Goal: Task Accomplishment & Management: Complete application form

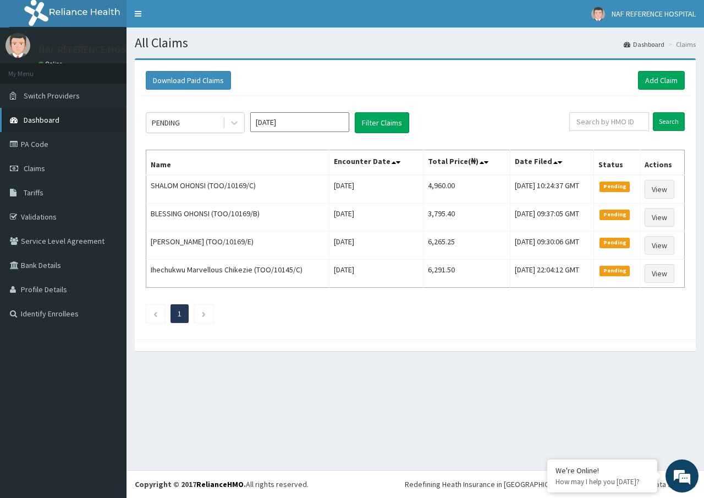
click at [84, 116] on link "Dashboard" at bounding box center [63, 120] width 127 height 24
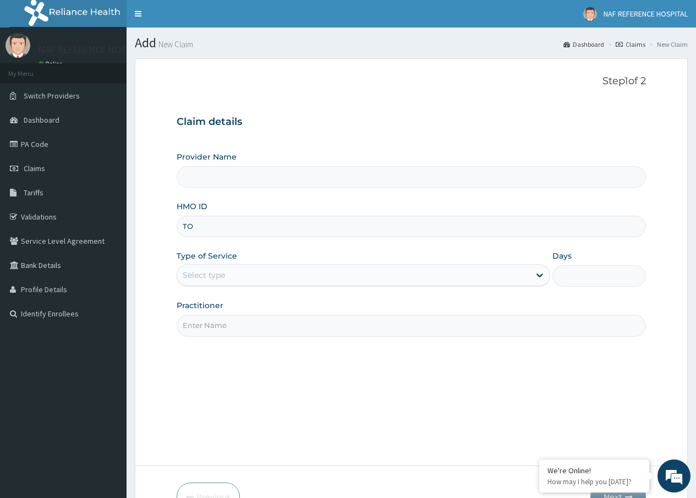
type input "TOO"
type input "NAF REFERENCE HOSPITAL"
type input "TOO/10169/D"
click at [229, 276] on div "Select type" at bounding box center [353, 275] width 353 height 18
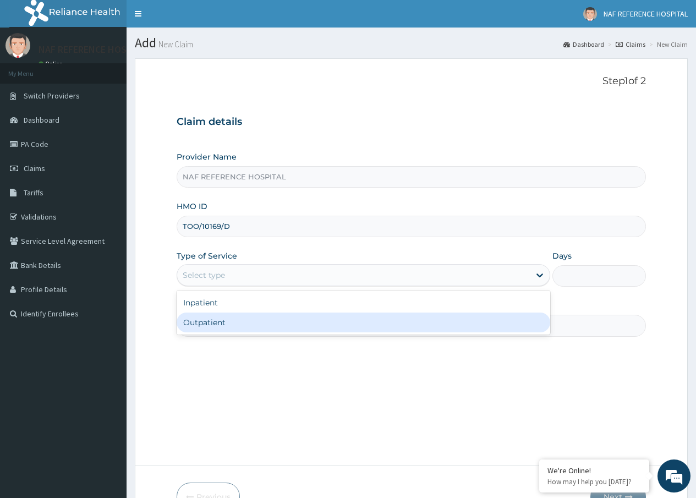
click at [215, 322] on div "Outpatient" at bounding box center [363, 322] width 373 height 20
type input "1"
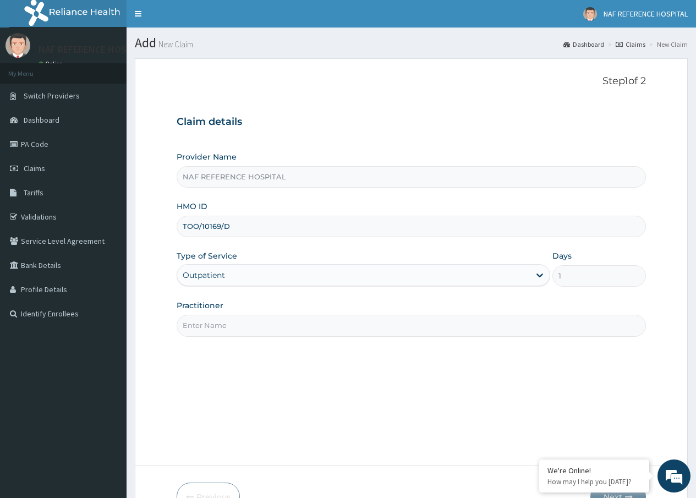
click at [231, 271] on div "Outpatient" at bounding box center [353, 275] width 353 height 18
click at [361, 375] on div "Step 1 of 2 Claim details Provider Name NAF REFERENCE HOSPITAL HMO ID TOO/10169…" at bounding box center [411, 261] width 469 height 373
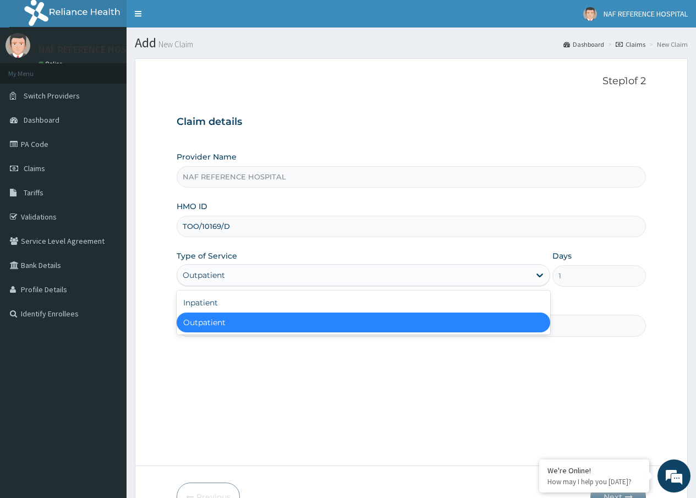
click at [227, 278] on div "Outpatient" at bounding box center [353, 275] width 353 height 18
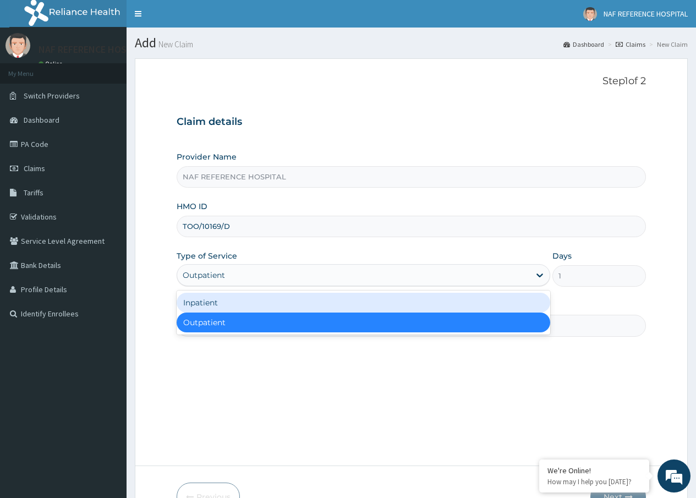
click at [216, 304] on div "Inpatient" at bounding box center [363, 303] width 373 height 20
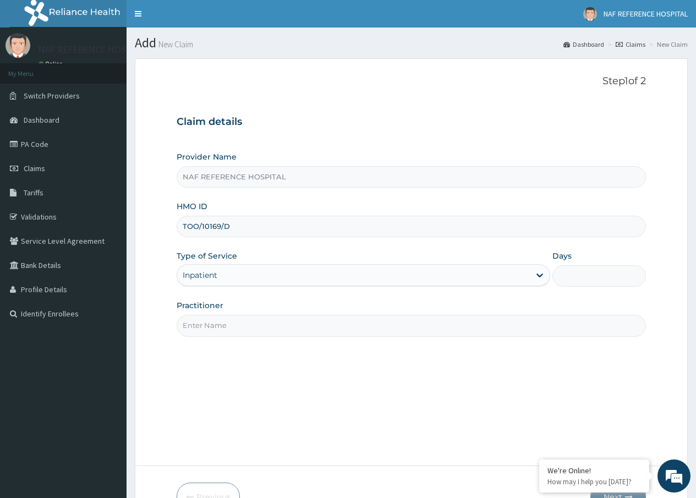
click at [249, 327] on input "Practitioner" at bounding box center [411, 325] width 469 height 21
type input "DR ADAMU"
click at [295, 384] on div "Step 1 of 2 Claim details Provider Name NAF REFERENCE HOSPITAL HMO ID TOO/10169…" at bounding box center [411, 261] width 469 height 373
click at [561, 274] on input "Days" at bounding box center [599, 275] width 94 height 21
drag, startPoint x: 602, startPoint y: 278, endPoint x: 585, endPoint y: 278, distance: 16.5
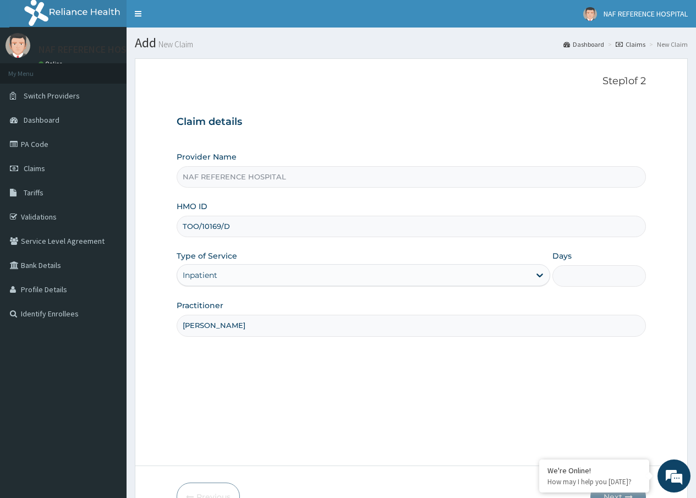
click at [589, 278] on input "Days" at bounding box center [599, 275] width 94 height 21
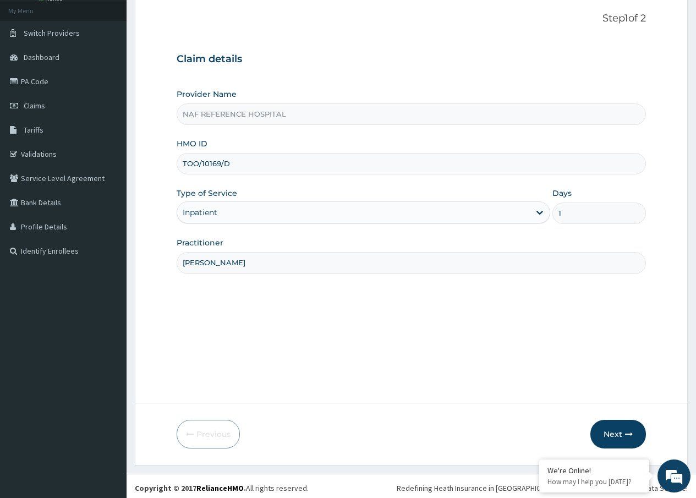
scroll to position [67, 0]
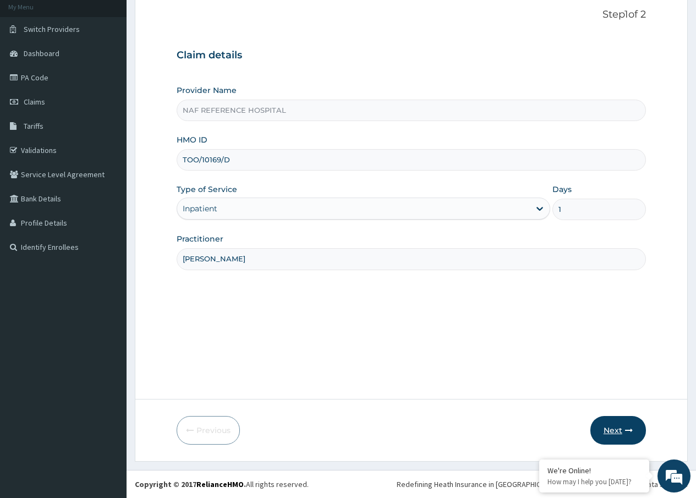
type input "1"
click at [614, 427] on button "Next" at bounding box center [618, 430] width 56 height 29
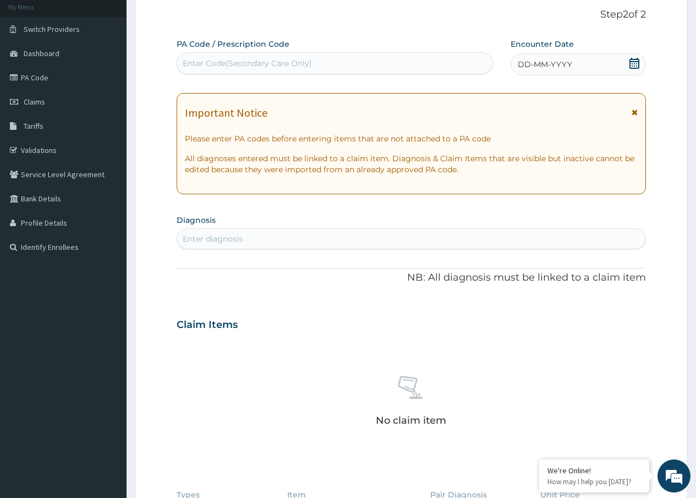
click at [633, 63] on icon at bounding box center [634, 63] width 11 height 11
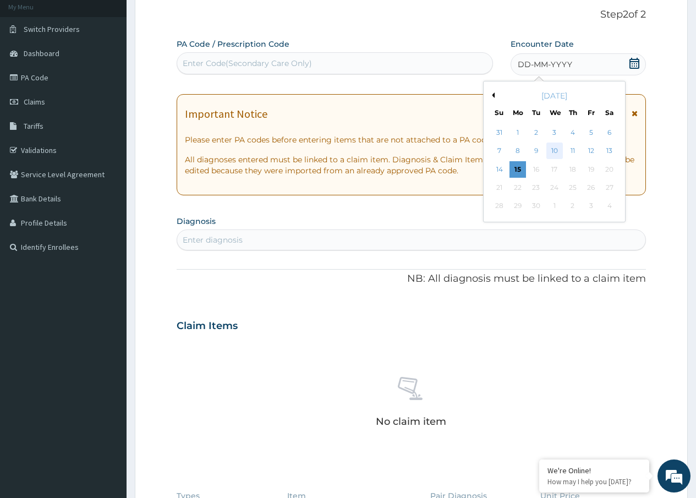
click at [552, 150] on div "10" at bounding box center [554, 151] width 17 height 17
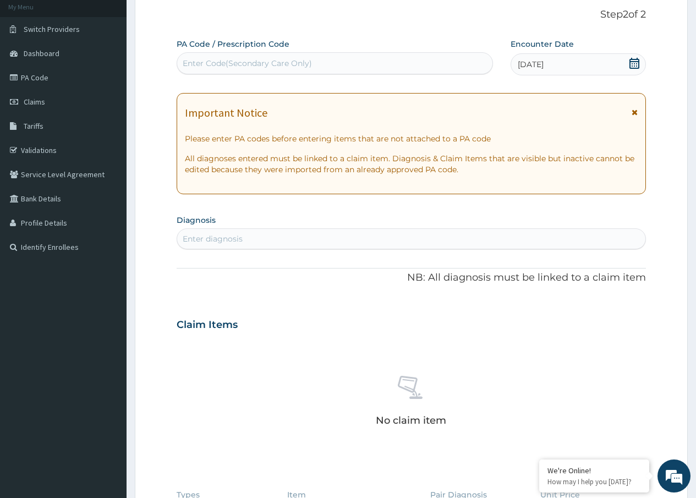
click at [249, 235] on div "Enter diagnosis" at bounding box center [411, 239] width 468 height 18
type input "MALARI"
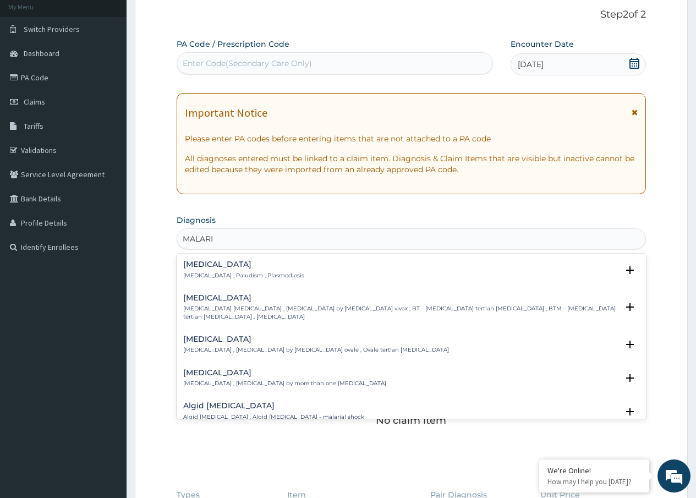
click at [255, 277] on p "Malaria , Paludism , Plasmodiosis" at bounding box center [243, 276] width 121 height 8
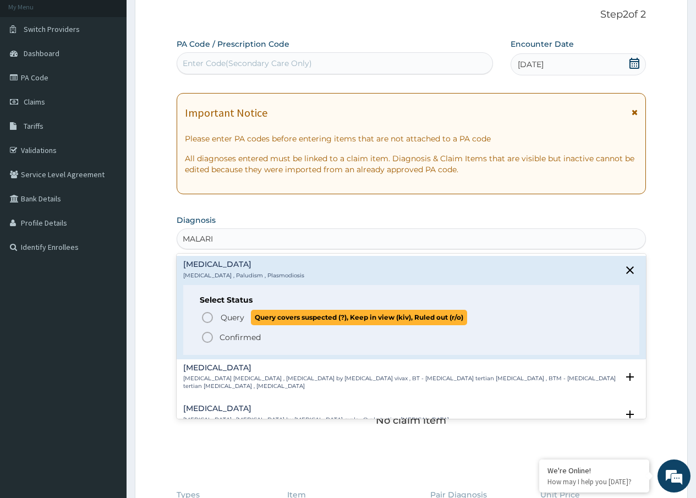
click at [234, 313] on span "Query" at bounding box center [233, 317] width 24 height 11
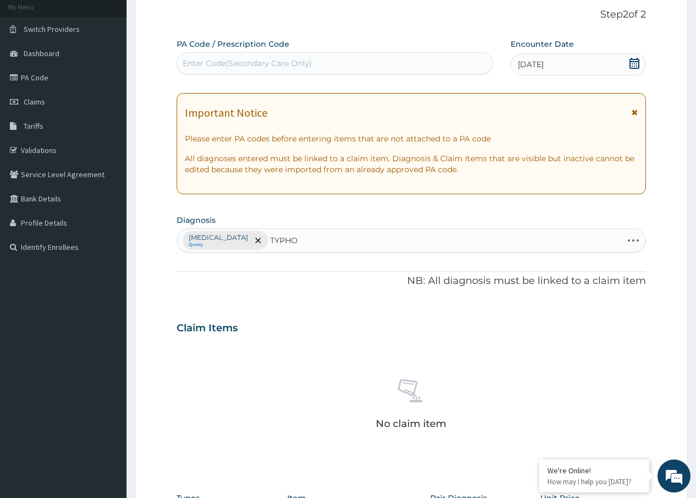
type input "TYPHOI"
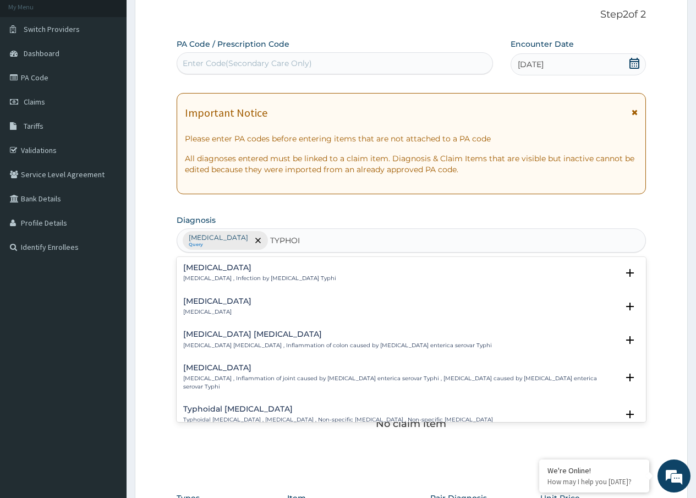
click at [233, 269] on h4 "Typhoid fever" at bounding box center [259, 267] width 153 height 8
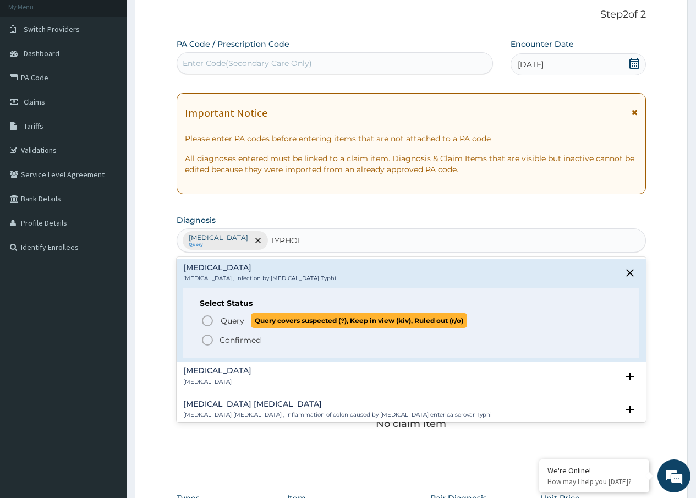
click at [228, 317] on span "Query" at bounding box center [233, 320] width 24 height 11
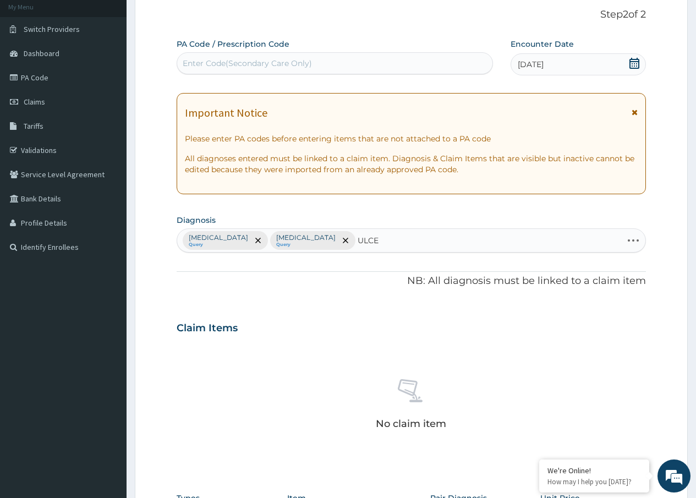
type input "ULCER"
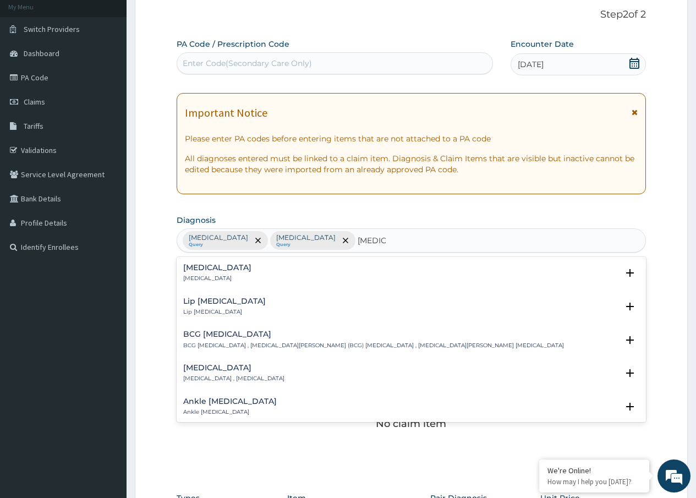
click at [235, 272] on div "Ulcer Ulcer" at bounding box center [411, 272] width 456 height 19
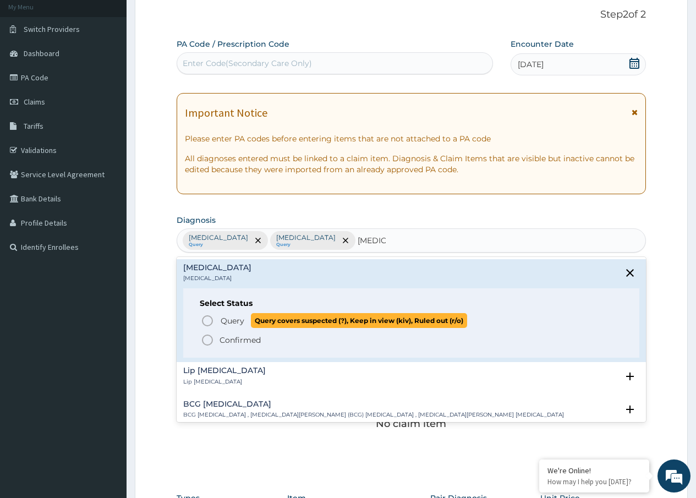
click at [228, 322] on span "Query" at bounding box center [233, 320] width 24 height 11
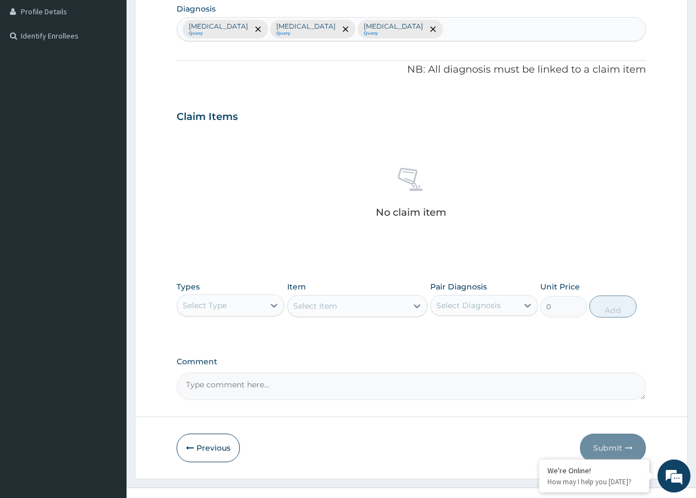
scroll to position [287, 0]
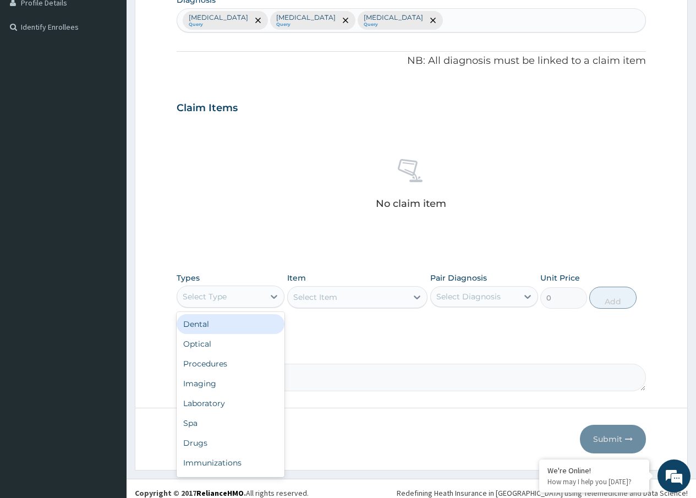
click at [214, 301] on div "Select Type" at bounding box center [205, 296] width 44 height 11
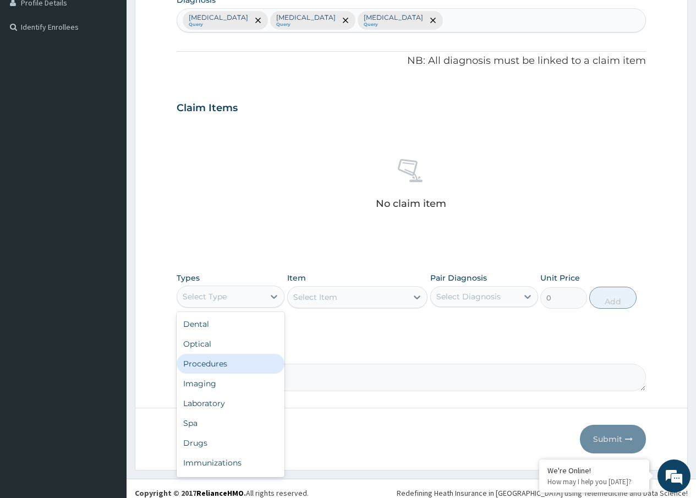
click at [197, 365] on div "Procedures" at bounding box center [231, 364] width 108 height 20
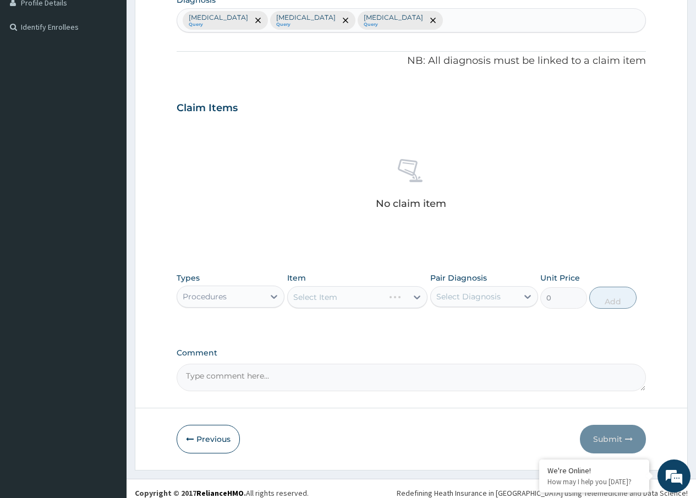
click at [322, 293] on div "Select Item" at bounding box center [357, 297] width 141 height 22
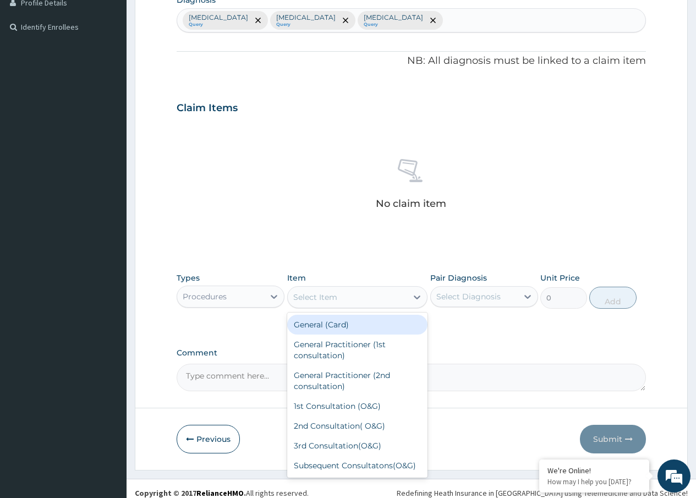
click at [359, 298] on div "Select Item" at bounding box center [348, 297] width 120 height 18
click at [343, 324] on div "General (Card)" at bounding box center [357, 325] width 141 height 20
type input "500"
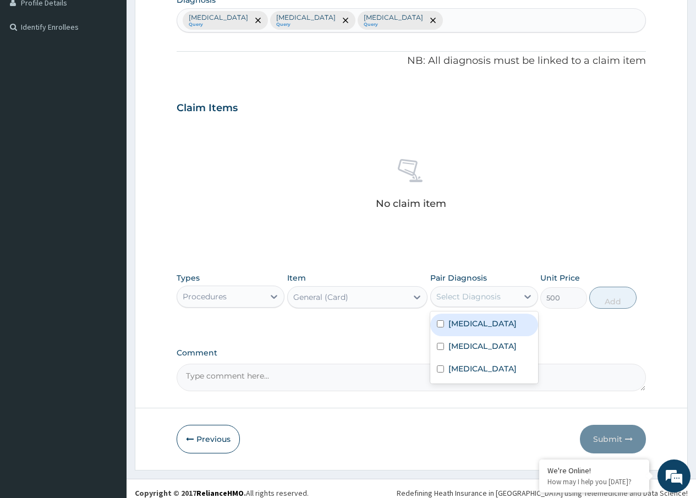
click at [479, 298] on div "Select Diagnosis" at bounding box center [468, 296] width 64 height 11
click at [461, 320] on label "Malaria" at bounding box center [482, 323] width 68 height 11
checkbox input "true"
click at [614, 302] on button "Add" at bounding box center [612, 298] width 47 height 22
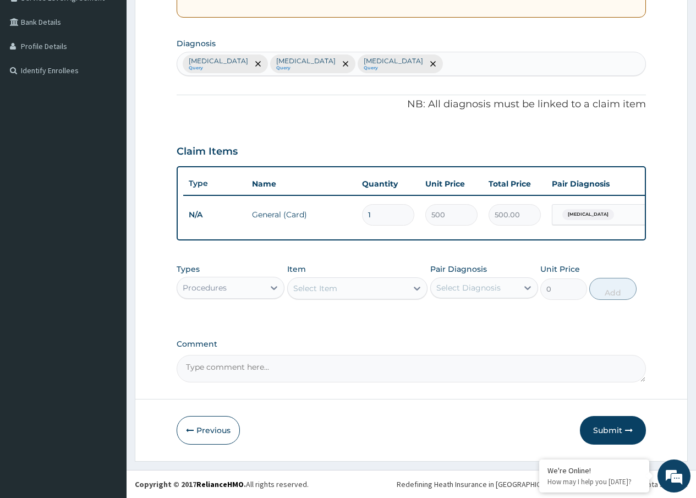
scroll to position [251, 0]
click at [328, 292] on div "Select Item" at bounding box center [315, 288] width 44 height 11
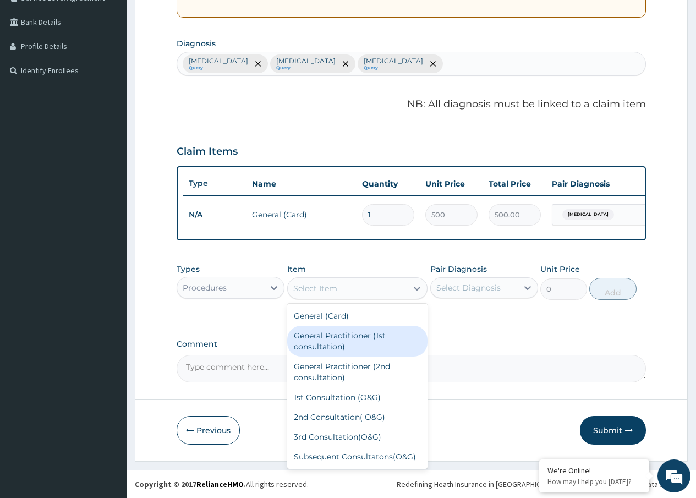
click at [328, 344] on div "General Practitioner (1st consultation)" at bounding box center [357, 341] width 141 height 31
type input "1500"
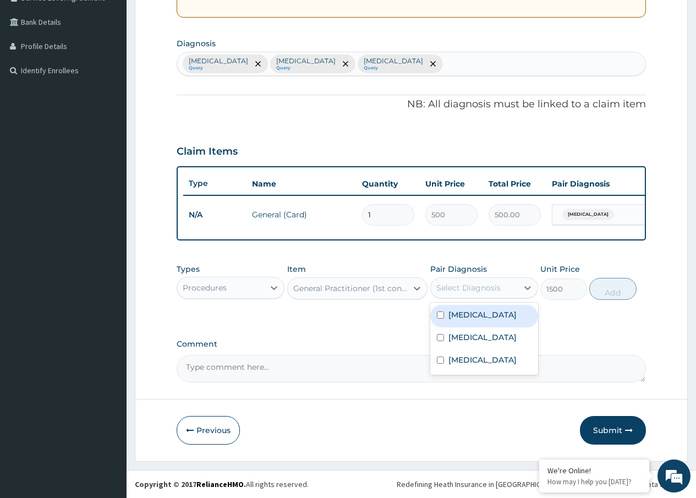
click at [477, 283] on div "Select Diagnosis" at bounding box center [468, 287] width 64 height 11
click at [463, 313] on label "Malaria" at bounding box center [482, 314] width 68 height 11
checkbox input "true"
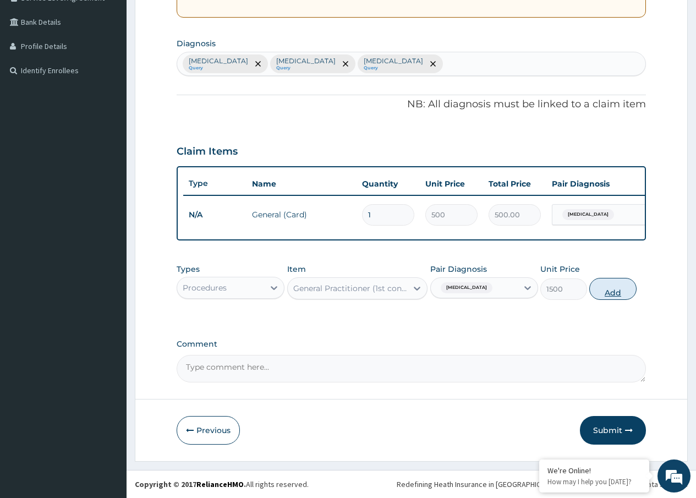
click at [621, 295] on button "Add" at bounding box center [612, 289] width 47 height 22
type input "0"
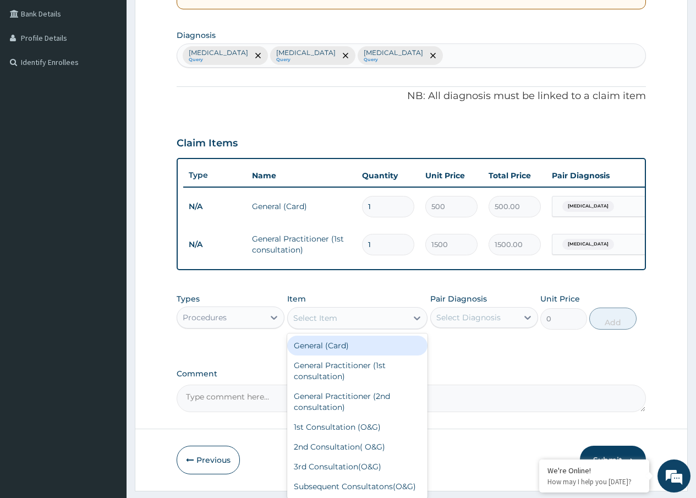
click at [304, 323] on div "Select Item" at bounding box center [315, 317] width 44 height 11
click at [252, 323] on div "Procedures" at bounding box center [220, 318] width 87 height 18
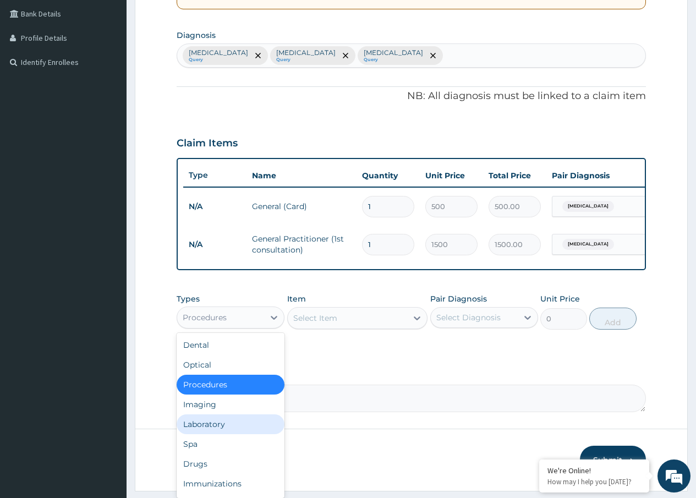
click at [211, 430] on div "Laboratory" at bounding box center [231, 424] width 108 height 20
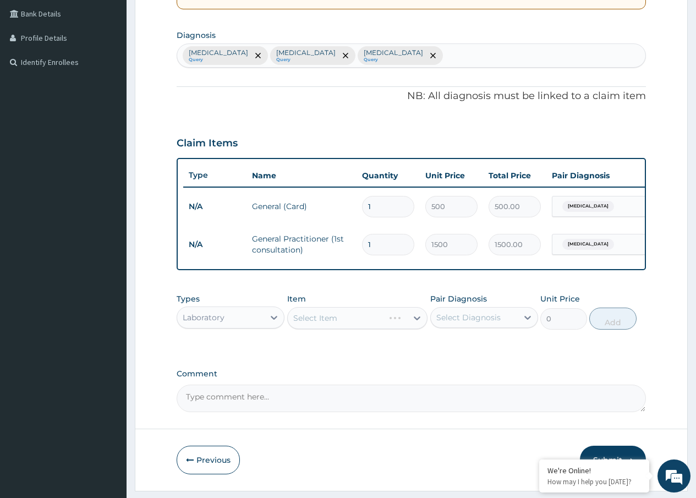
click at [327, 328] on div "Select Item" at bounding box center [357, 318] width 141 height 22
click at [330, 328] on div "Select Item" at bounding box center [357, 318] width 141 height 22
click at [307, 323] on div "Select Item" at bounding box center [315, 317] width 44 height 11
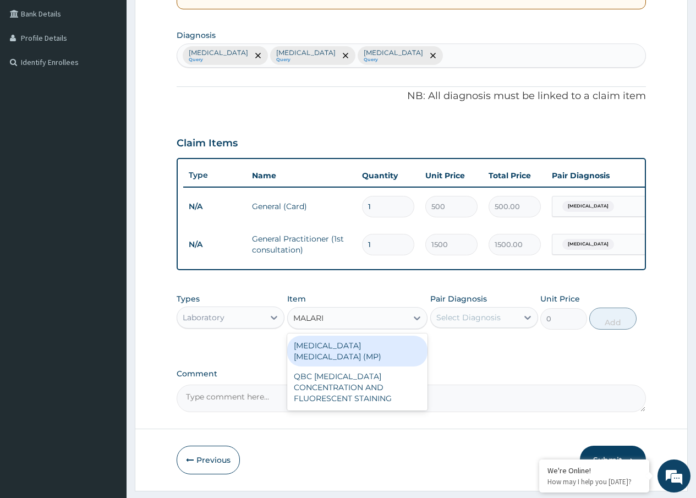
type input "MALARIA"
click at [328, 350] on div "MALARIA PARASITE (MP)" at bounding box center [357, 351] width 141 height 31
type input "560"
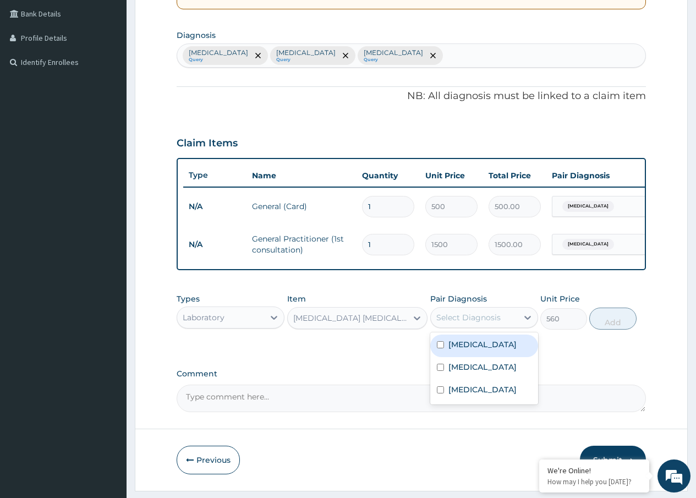
click at [486, 323] on div "Select Diagnosis" at bounding box center [468, 317] width 64 height 11
click at [466, 350] on label "Malaria" at bounding box center [482, 344] width 68 height 11
checkbox input "true"
click at [603, 328] on button "Add" at bounding box center [612, 318] width 47 height 22
type input "0"
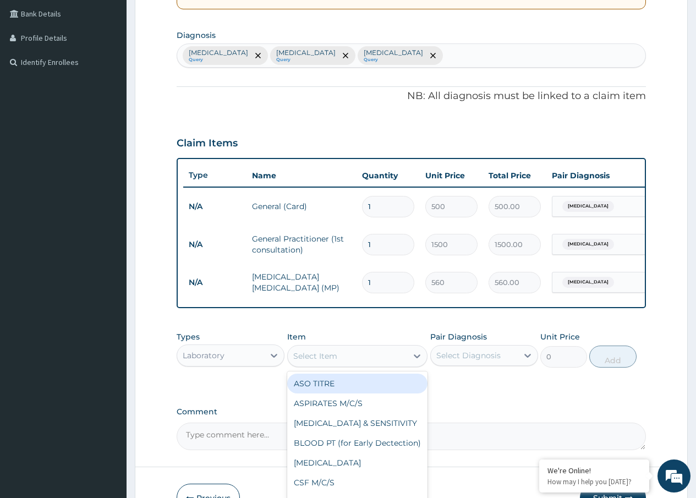
click at [311, 361] on div "Select Item" at bounding box center [315, 355] width 44 height 11
type input "PCV"
click at [294, 392] on div "PCV" at bounding box center [357, 383] width 141 height 20
type input "400"
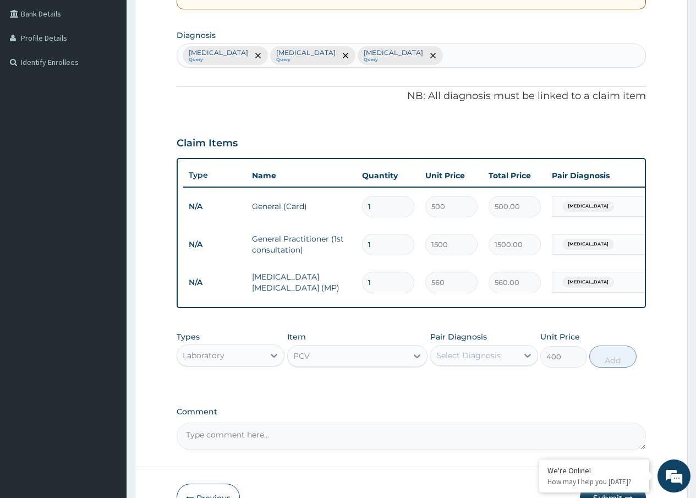
click at [485, 361] on div "Select Diagnosis" at bounding box center [468, 355] width 64 height 11
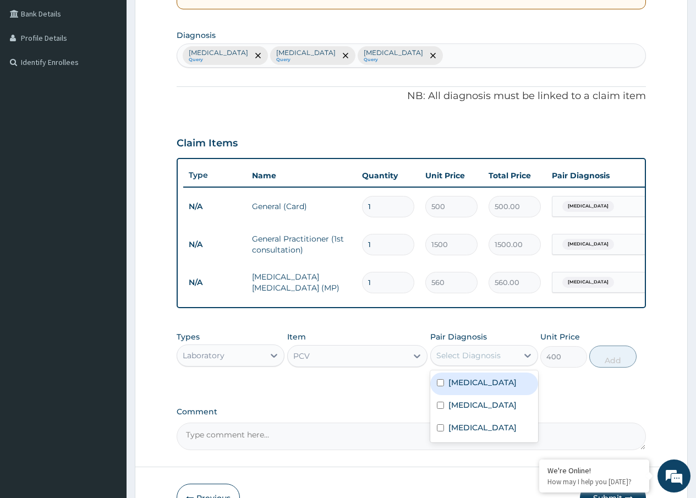
click at [451, 387] on div "[MEDICAL_DATA]" at bounding box center [484, 383] width 108 height 23
checkbox input "true"
click at [603, 360] on button "Add" at bounding box center [612, 356] width 47 height 22
type input "0"
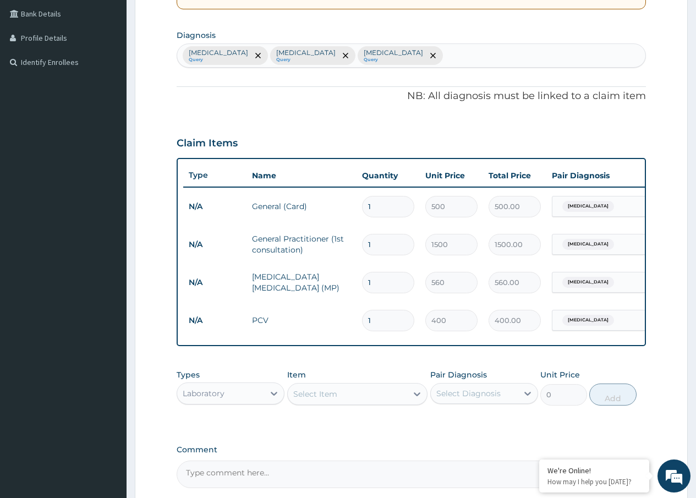
click at [316, 399] on div "Select Item" at bounding box center [315, 393] width 44 height 11
type input "PYLORI"
click at [361, 421] on div "HELICOBACTER PYLORI" at bounding box center [357, 421] width 141 height 20
type input "2960"
click at [453, 390] on div "Pair Diagnosis Select Diagnosis" at bounding box center [484, 387] width 108 height 36
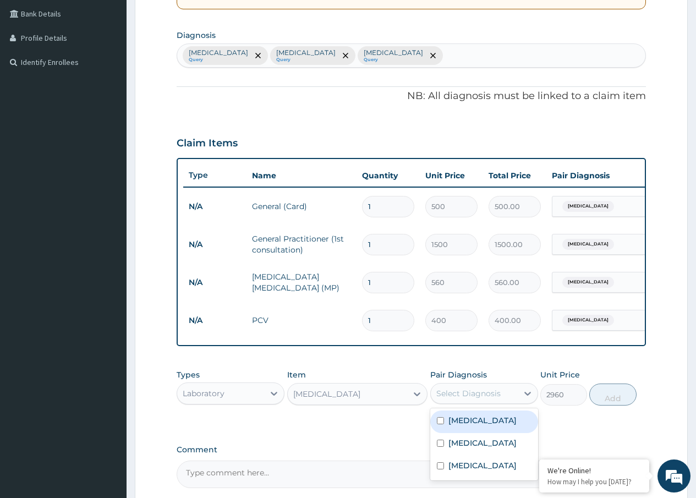
click at [447, 399] on div "Select Diagnosis" at bounding box center [468, 393] width 64 height 11
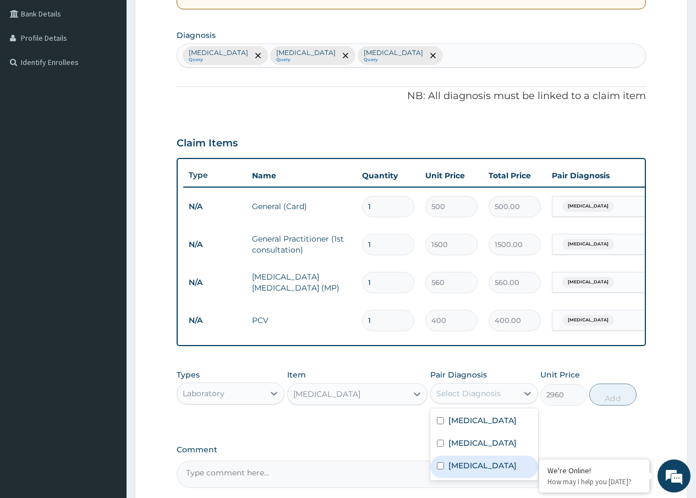
click at [451, 469] on label "Ulcer" at bounding box center [482, 465] width 68 height 11
checkbox input "true"
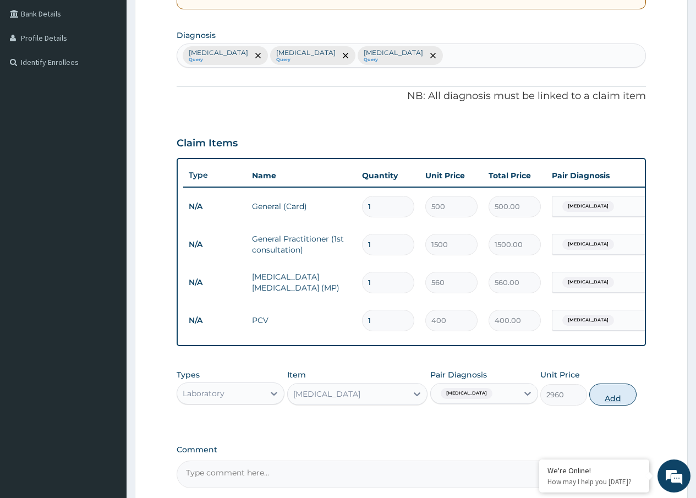
click at [622, 405] on button "Add" at bounding box center [612, 394] width 47 height 22
type input "0"
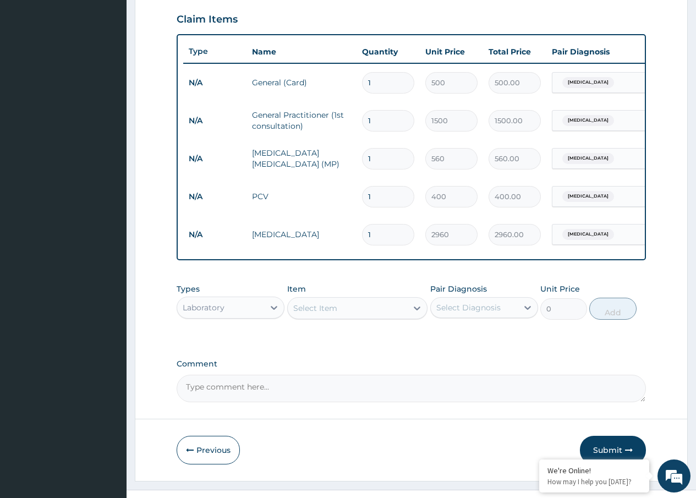
scroll to position [403, 0]
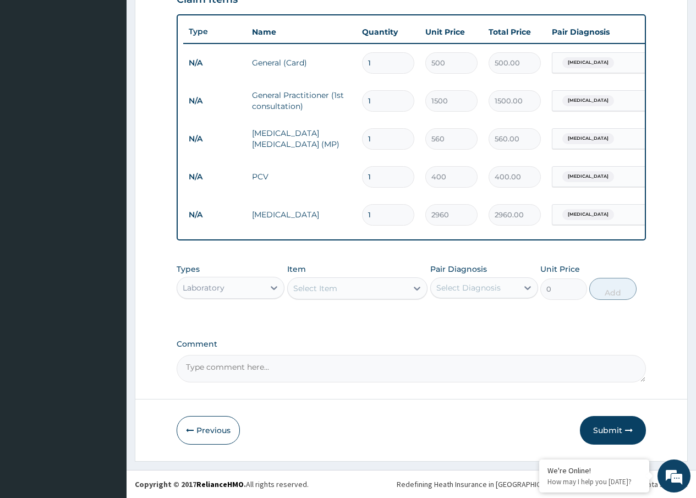
click at [321, 287] on div "Select Item" at bounding box center [315, 288] width 44 height 11
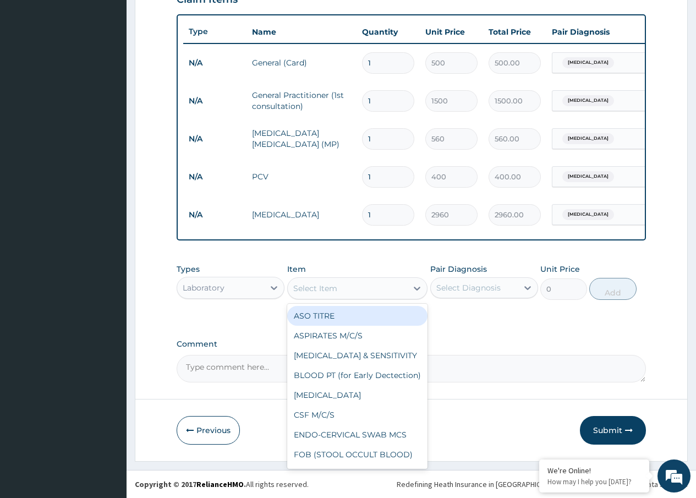
click at [241, 292] on div "Laboratory" at bounding box center [220, 288] width 87 height 18
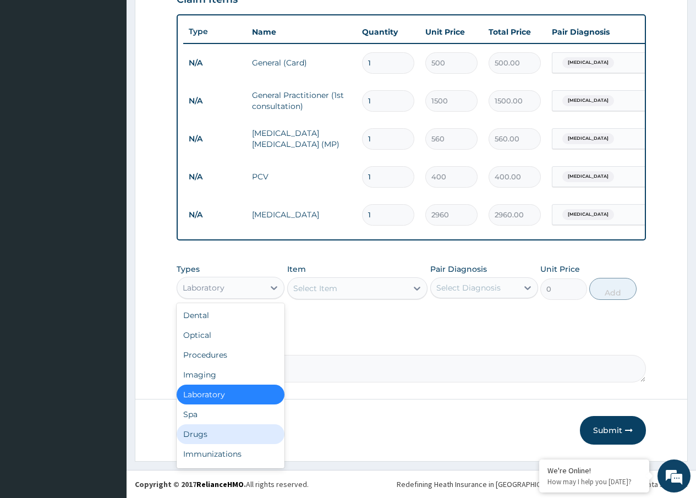
click at [210, 430] on div "Drugs" at bounding box center [231, 434] width 108 height 20
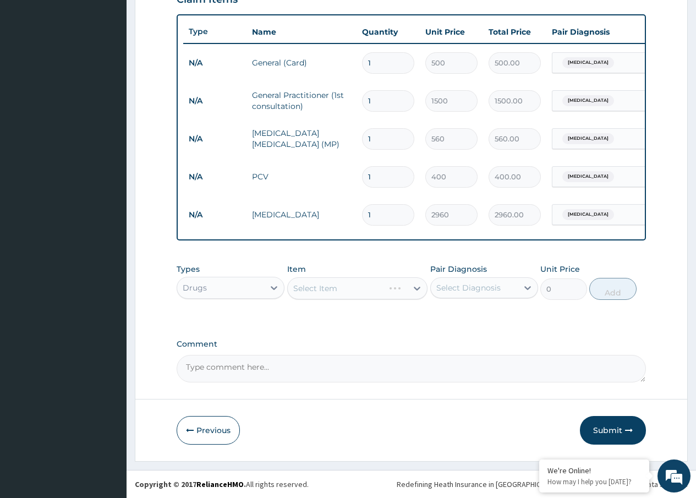
click at [332, 290] on div "Select Item" at bounding box center [357, 288] width 141 height 22
click at [328, 287] on div "Select Item" at bounding box center [357, 288] width 141 height 22
click at [330, 287] on div "Select Item" at bounding box center [357, 288] width 141 height 22
click at [369, 363] on textarea "Comment" at bounding box center [411, 369] width 469 height 28
click at [375, 284] on div "Select Item" at bounding box center [357, 288] width 141 height 22
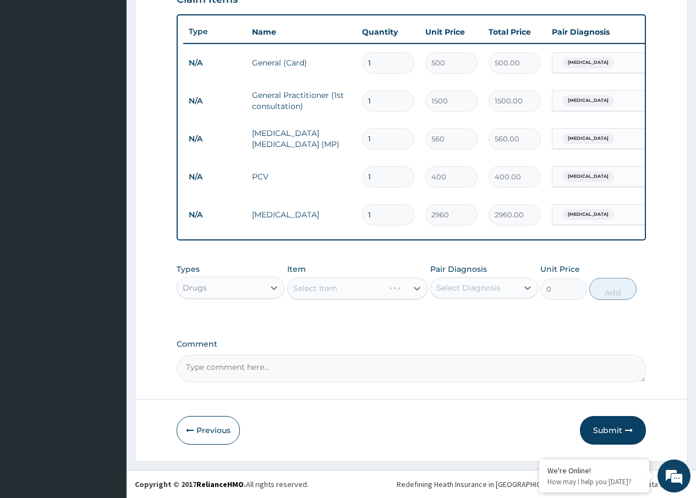
click at [310, 284] on div "Select Item" at bounding box center [357, 288] width 141 height 22
click at [320, 293] on div "Select Item" at bounding box center [315, 288] width 44 height 11
click at [321, 290] on div "Select Item" at bounding box center [315, 288] width 44 height 11
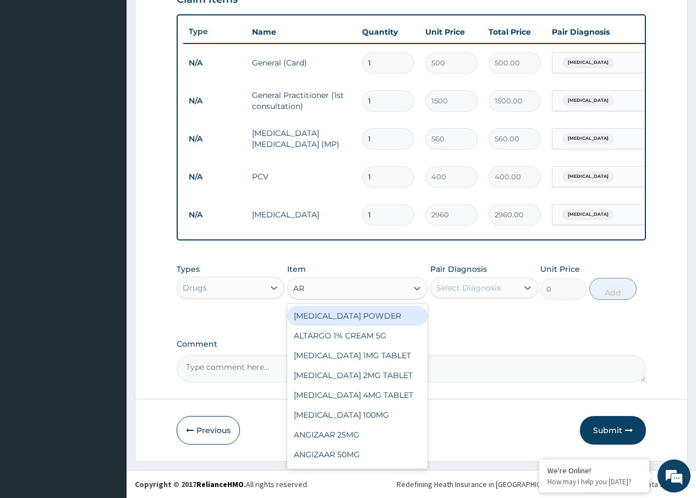
type input "ART"
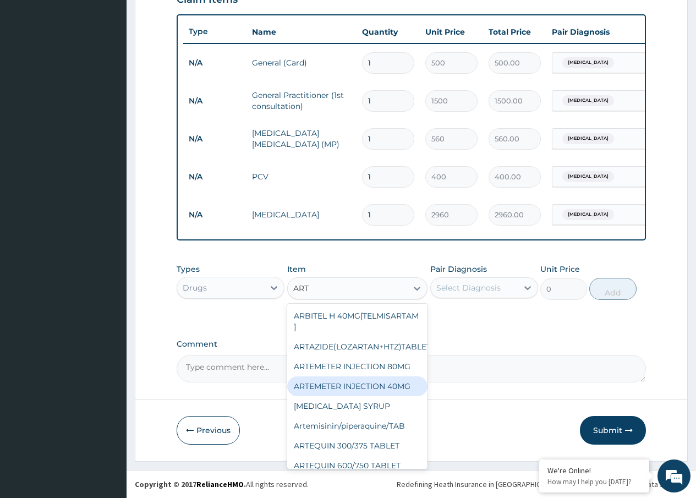
click at [357, 384] on div "ARTEMETER INJECTION 40MG" at bounding box center [357, 386] width 141 height 20
type input "131.25"
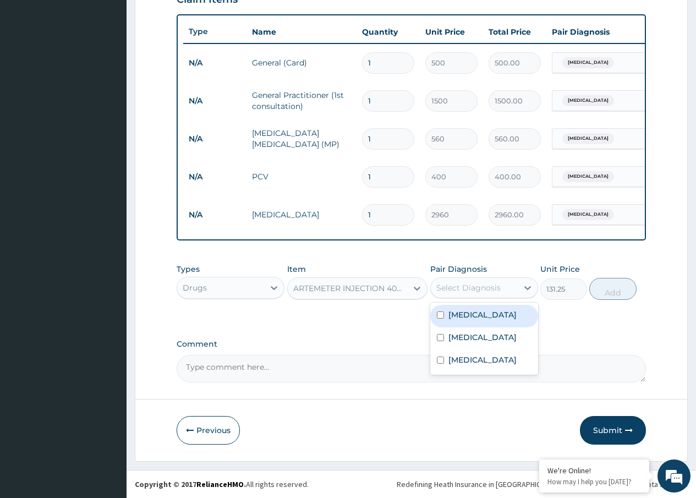
click at [477, 285] on div "Select Diagnosis" at bounding box center [468, 287] width 64 height 11
click at [466, 315] on label "[MEDICAL_DATA]" at bounding box center [482, 314] width 68 height 11
checkbox input "true"
click at [598, 284] on button "Add" at bounding box center [612, 289] width 47 height 22
type input "0"
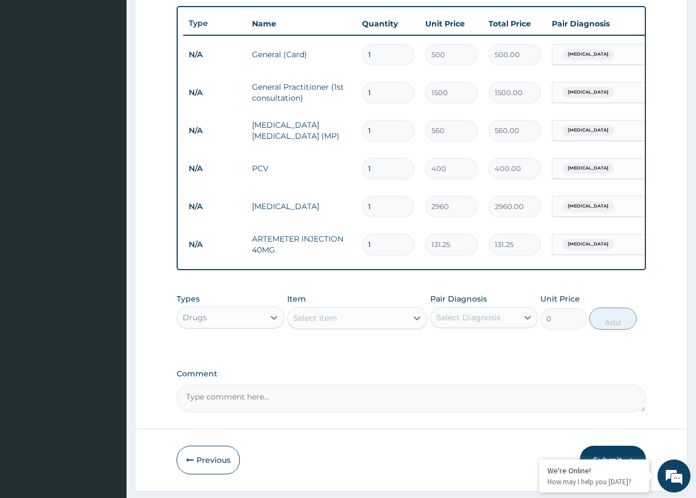
click at [311, 323] on div "Select Item" at bounding box center [315, 317] width 44 height 11
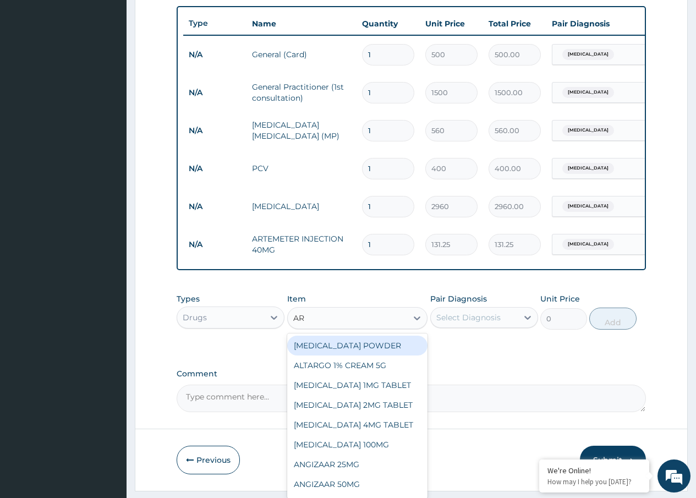
type input "ART"
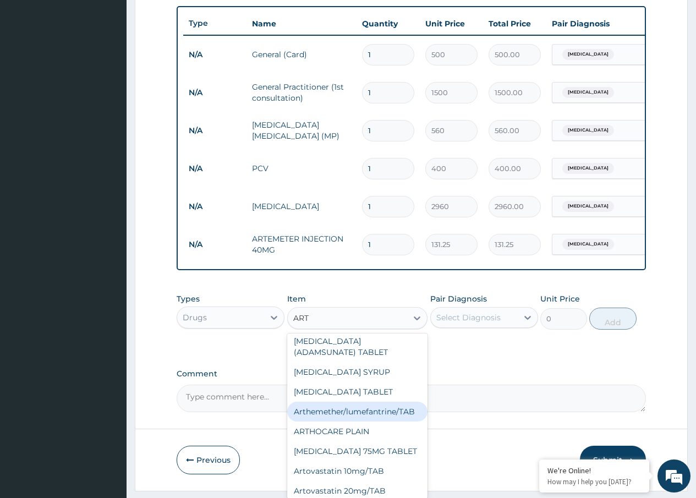
scroll to position [220, 0]
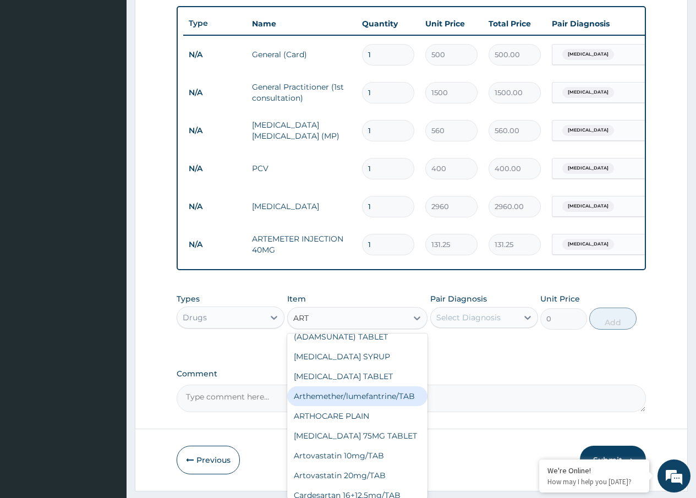
click at [329, 406] on div "Arthemether/lumefantrine/TAB" at bounding box center [357, 396] width 141 height 20
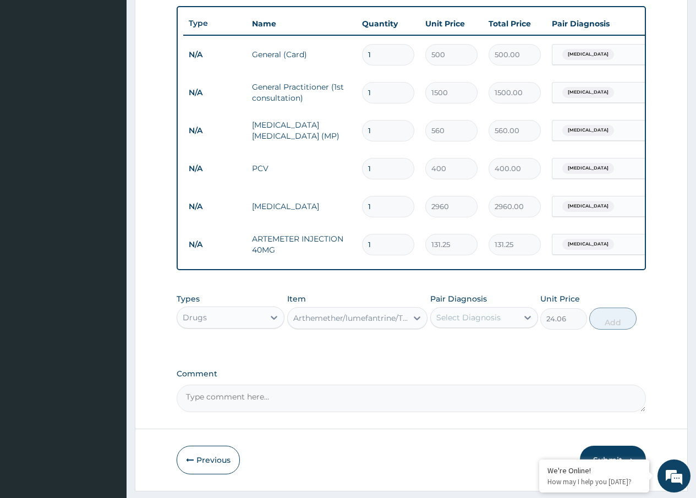
click at [396, 322] on div "Arthemether/lumefantrine/TAB" at bounding box center [351, 317] width 116 height 11
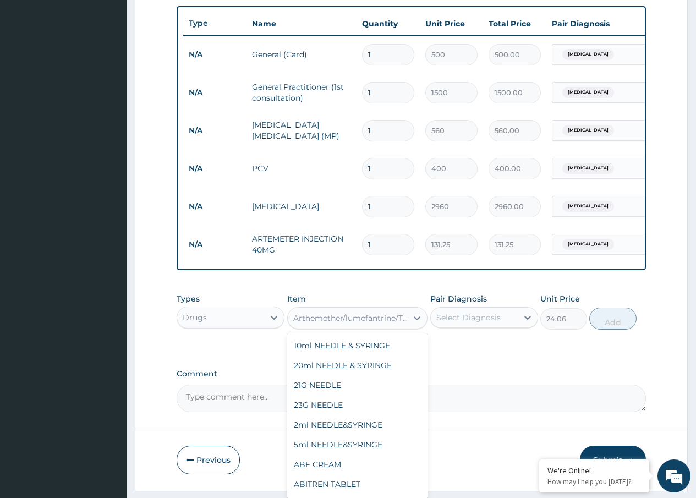
scroll to position [3067, 0]
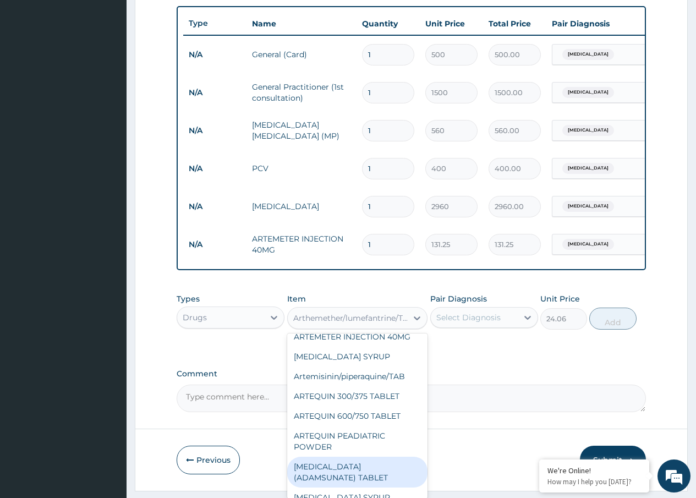
click at [302, 457] on div "ARTESUNATE (ADAMSUNATE) TABLET" at bounding box center [357, 472] width 141 height 31
type input "31.5"
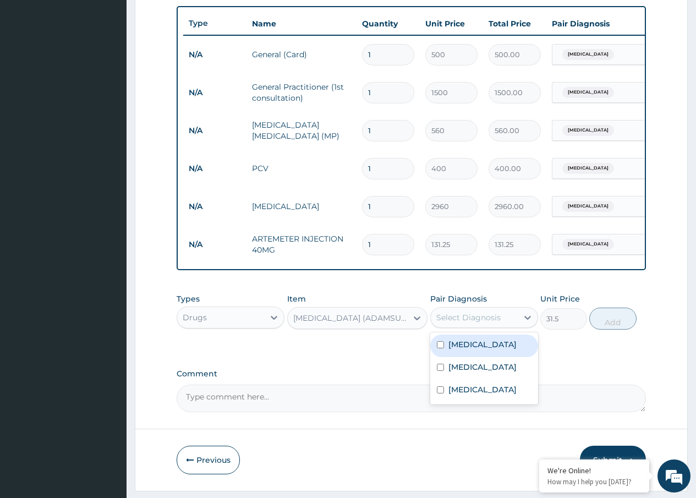
click at [505, 326] on div "Select Diagnosis" at bounding box center [474, 318] width 87 height 18
click at [454, 350] on label "Malaria" at bounding box center [482, 344] width 68 height 11
checkbox input "true"
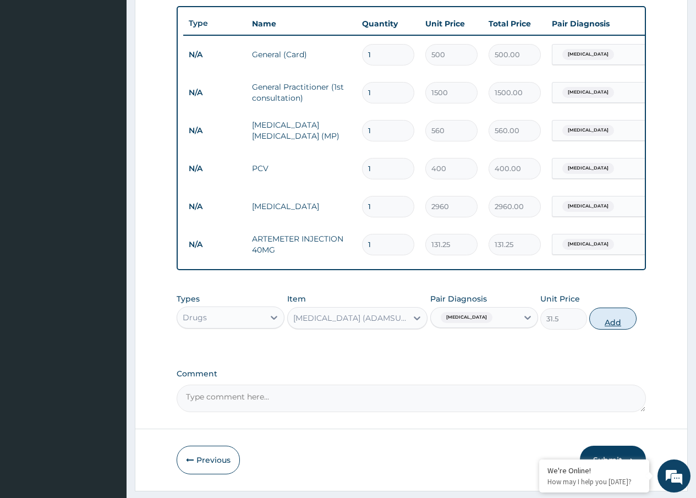
click at [607, 323] on button "Add" at bounding box center [612, 318] width 47 height 22
type input "0"
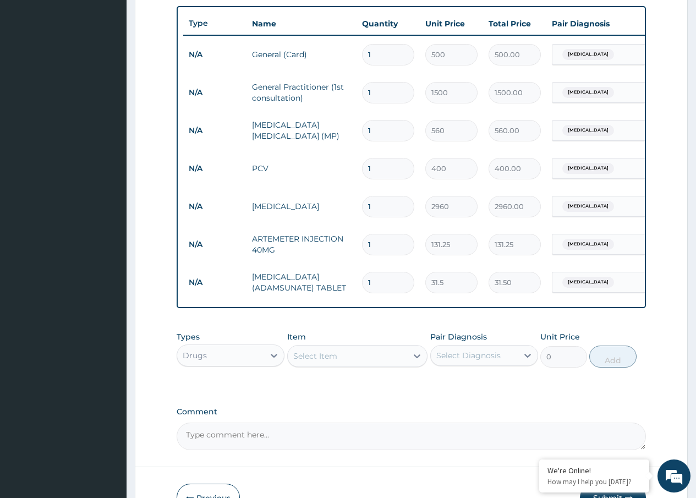
click at [312, 361] on div "Select Item" at bounding box center [315, 355] width 44 height 11
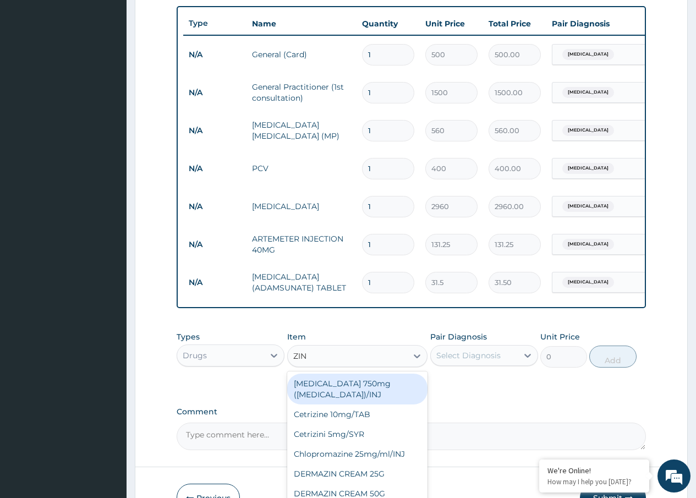
type input "ZINC"
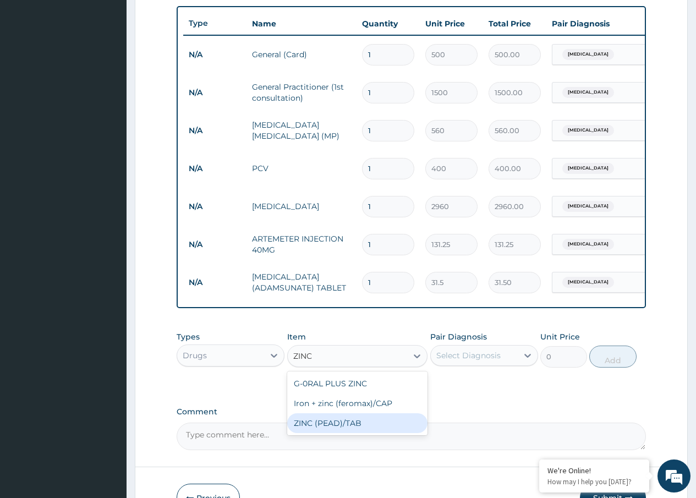
click at [338, 431] on div "ZINC (PEAD)/TAB" at bounding box center [357, 423] width 141 height 20
type input "31.5"
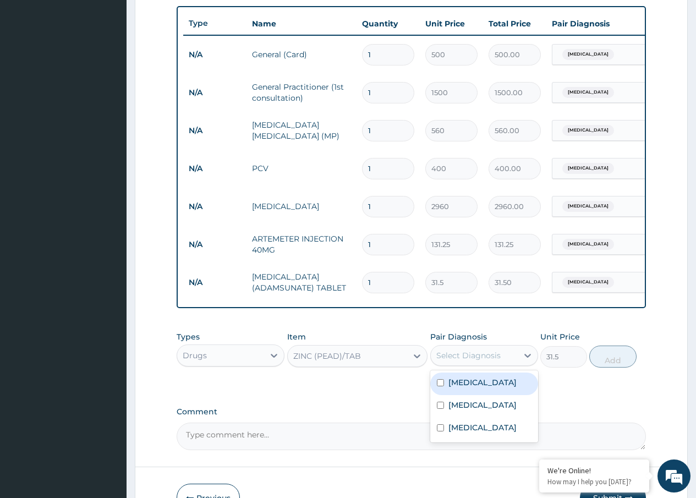
click at [460, 361] on div "Select Diagnosis" at bounding box center [468, 355] width 64 height 11
click at [460, 395] on div "[MEDICAL_DATA]" at bounding box center [484, 383] width 108 height 23
checkbox input "true"
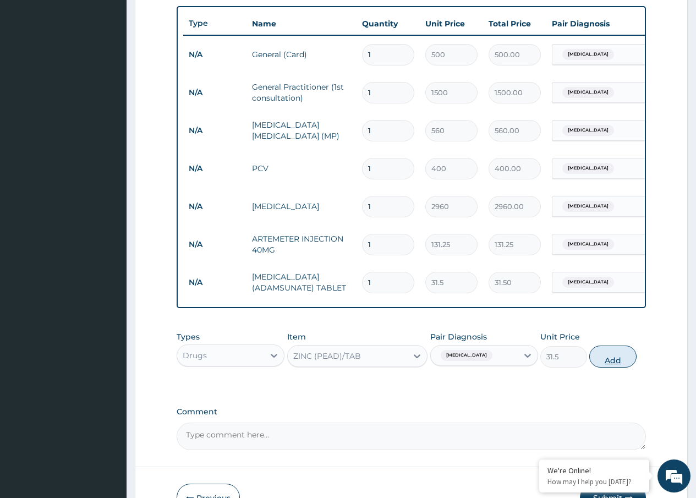
click at [617, 362] on button "Add" at bounding box center [612, 356] width 47 height 22
type input "0"
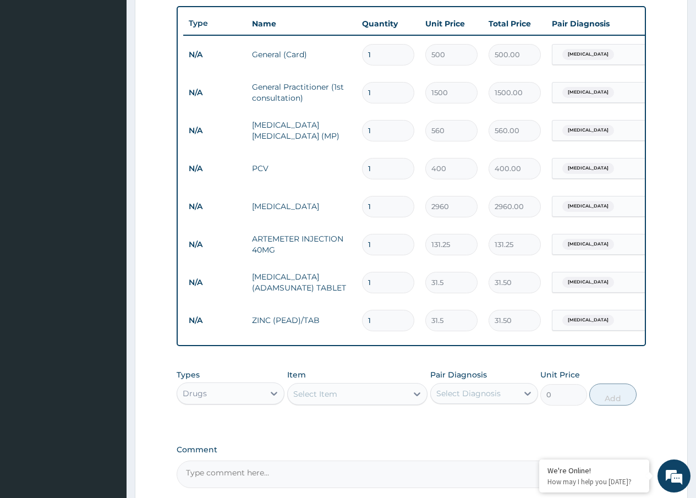
drag, startPoint x: 381, startPoint y: 321, endPoint x: 363, endPoint y: 324, distance: 18.4
click at [363, 324] on input "1" at bounding box center [388, 320] width 52 height 21
type input "5"
type input "157.50"
type input "5"
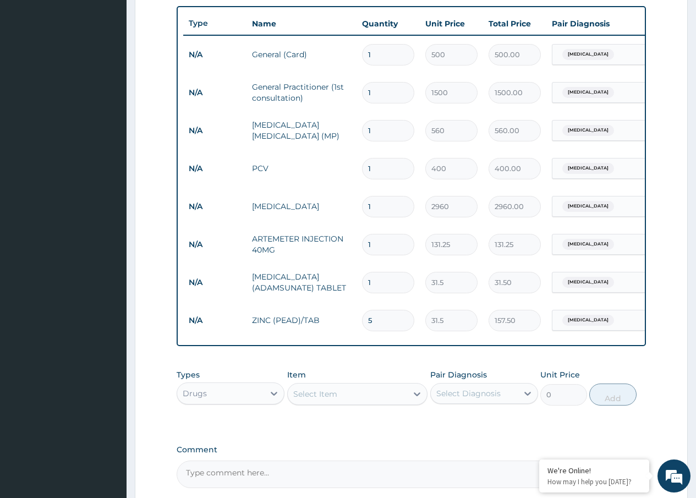
click at [382, 284] on input "1" at bounding box center [388, 282] width 52 height 21
drag, startPoint x: 382, startPoint y: 284, endPoint x: 355, endPoint y: 285, distance: 27.0
click at [355, 285] on tr "N/A ARTESUNATE (ADAMSUNATE) TABLET 1 31.5 31.50 Malaria Delete" at bounding box center [452, 282] width 539 height 38
click at [371, 283] on input "1" at bounding box center [388, 282] width 52 height 21
type input "12"
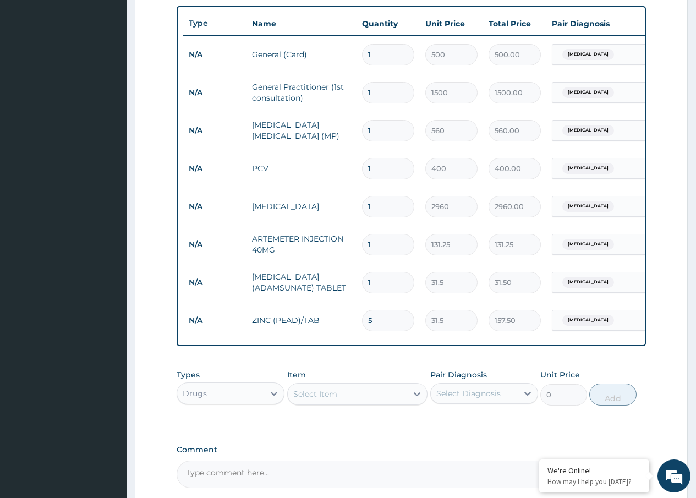
type input "378.00"
type input "12"
click at [306, 399] on div "Select Item" at bounding box center [315, 393] width 44 height 11
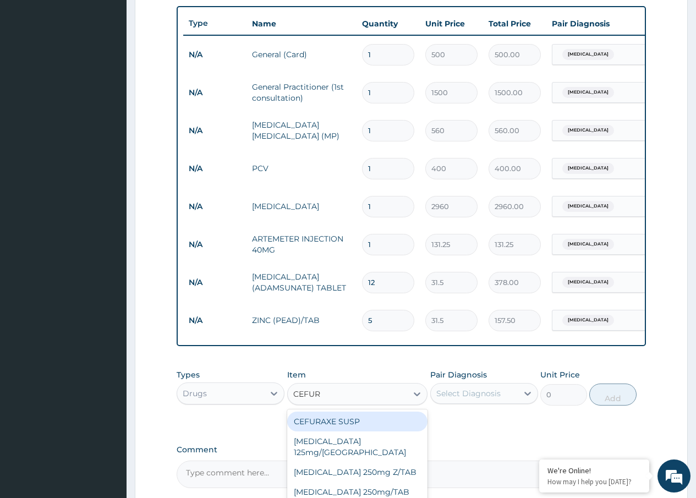
type input "CEFURO"
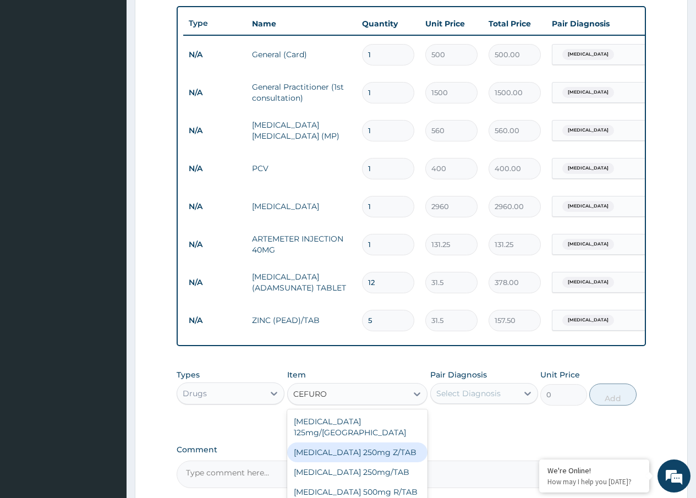
scroll to position [20, 0]
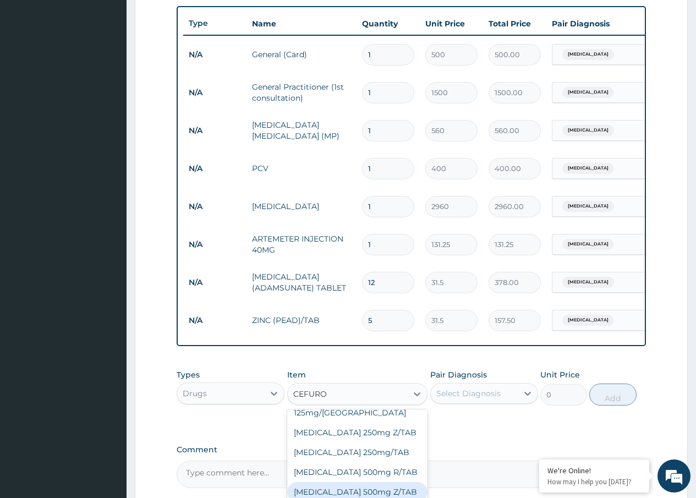
click at [346, 485] on div "Cefuroxime 500mg Z/TAB" at bounding box center [357, 492] width 141 height 20
type input "157.5"
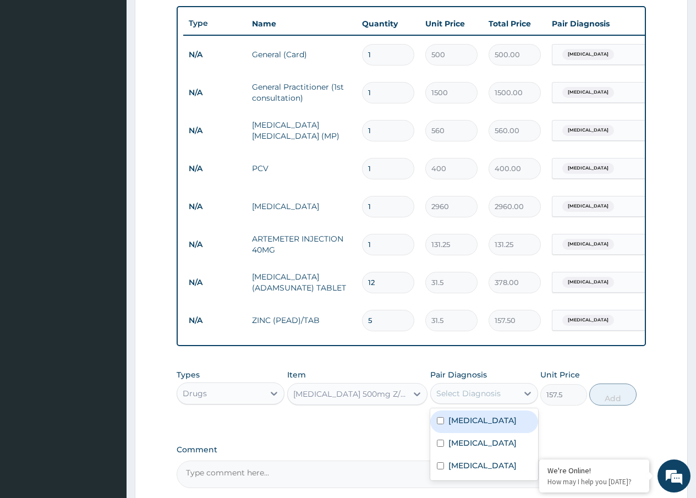
drag, startPoint x: 491, startPoint y: 400, endPoint x: 479, endPoint y: 403, distance: 12.3
click at [488, 399] on div "Select Diagnosis" at bounding box center [468, 393] width 64 height 11
click at [471, 448] on label "Typhoid fever" at bounding box center [482, 442] width 68 height 11
checkbox input "true"
click at [545, 427] on div "Types Drugs Item Cefuroxime 500mg Z/TAB Pair Diagnosis option Typhoid fever, se…" at bounding box center [411, 396] width 469 height 64
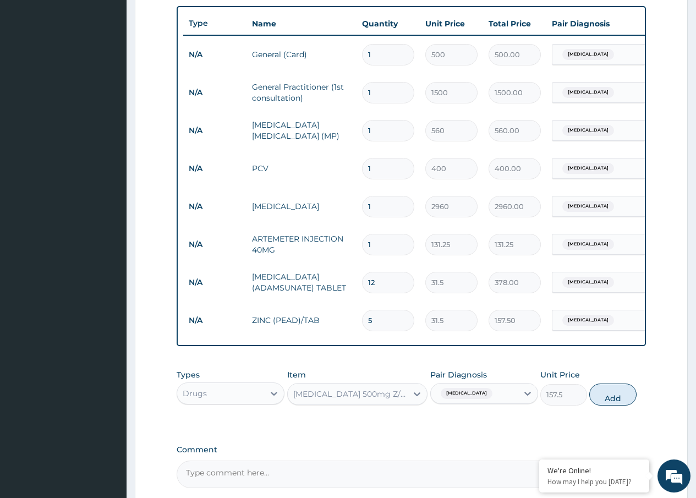
click at [344, 399] on div "Cefuroxime 500mg Z/TAB" at bounding box center [351, 393] width 116 height 11
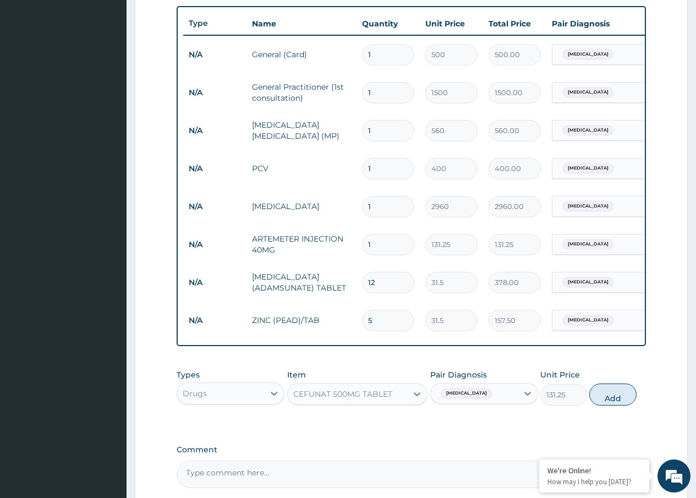
drag, startPoint x: 600, startPoint y: 402, endPoint x: 534, endPoint y: 402, distance: 65.5
click at [598, 402] on button "Add" at bounding box center [612, 394] width 47 height 22
type input "0"
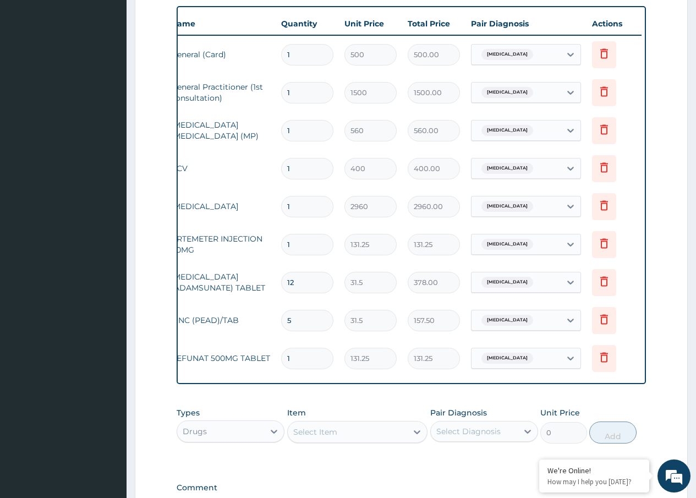
scroll to position [0, 83]
click at [601, 355] on icon at bounding box center [602, 357] width 8 height 10
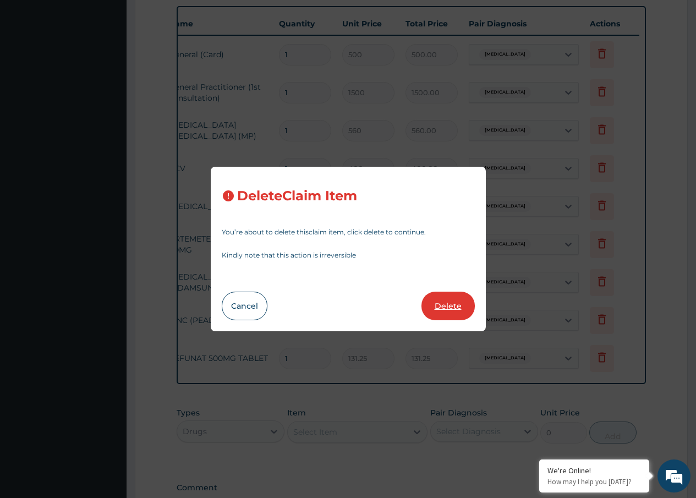
click at [449, 303] on button "Delete" at bounding box center [447, 306] width 53 height 29
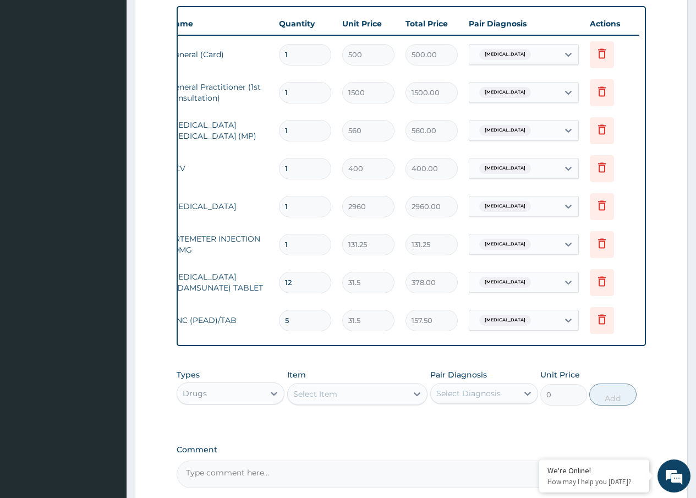
click at [339, 401] on div "Select Item" at bounding box center [348, 394] width 120 height 18
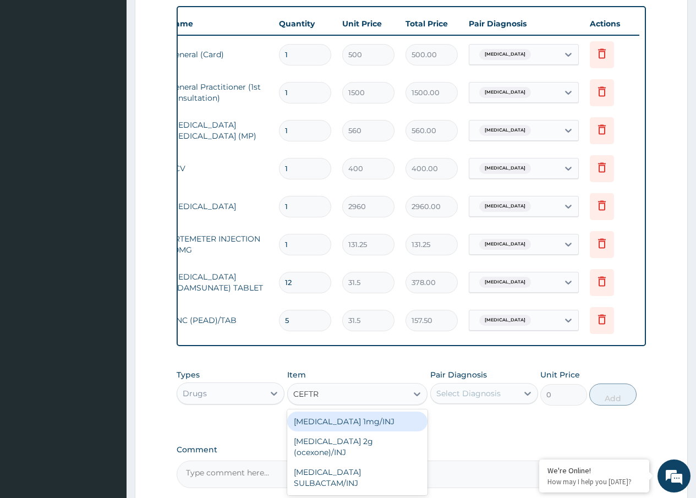
type input "CEFTRI"
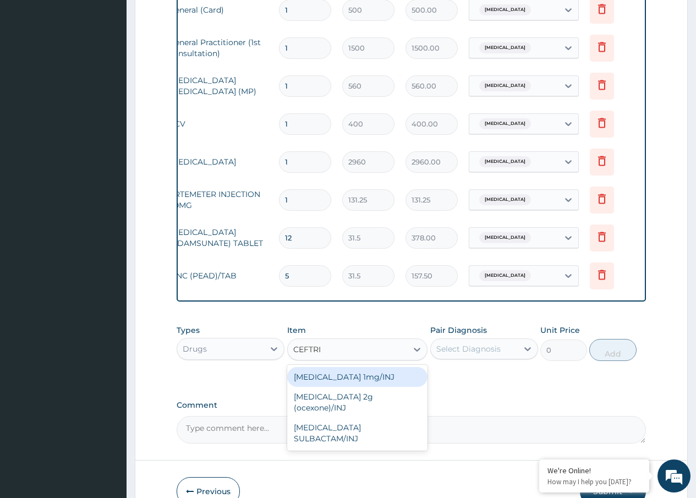
scroll to position [513, 0]
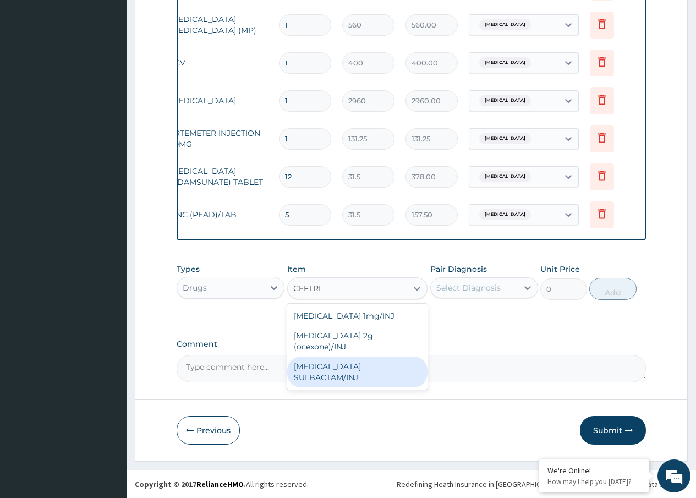
click at [383, 362] on div "CEFTRIAXONE SULBACTAM/INJ" at bounding box center [357, 371] width 141 height 31
type input "630"
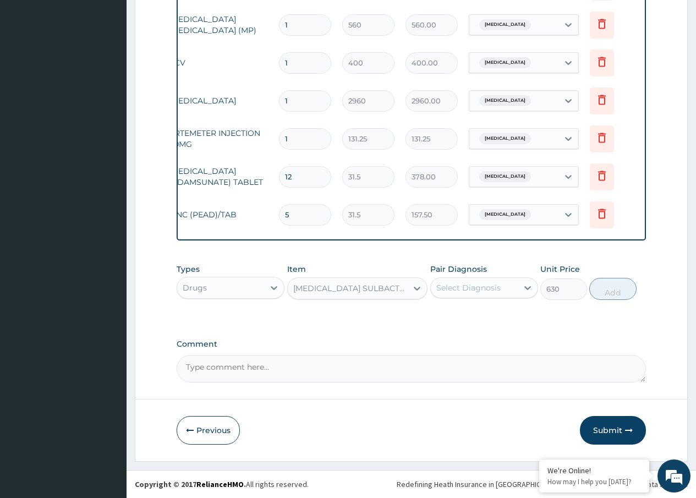
click at [493, 292] on div "Select Diagnosis" at bounding box center [468, 287] width 64 height 11
click at [471, 347] on div "Typhoid fever" at bounding box center [484, 338] width 108 height 23
checkbox input "true"
click at [622, 296] on button "Add" at bounding box center [612, 289] width 47 height 22
type input "0"
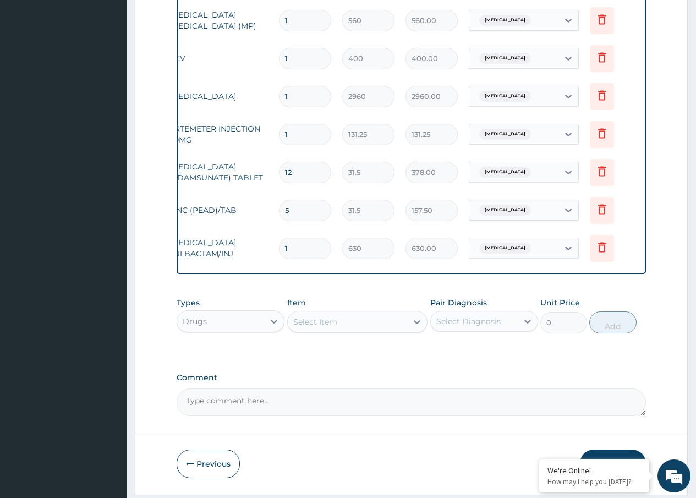
click at [327, 327] on div "Select Item" at bounding box center [315, 321] width 44 height 11
drag, startPoint x: 298, startPoint y: 247, endPoint x: 279, endPoint y: 250, distance: 18.9
click at [279, 250] on input "1" at bounding box center [305, 248] width 52 height 21
type input "2"
type input "1260.00"
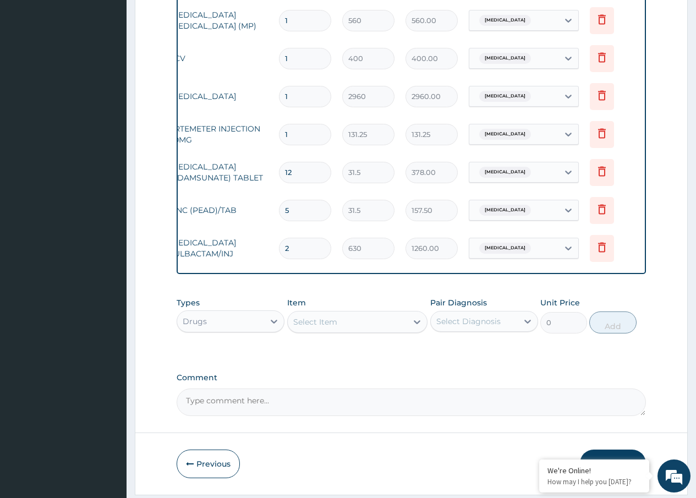
type input "28"
type input "17640.00"
type input "28"
click at [391, 442] on form "Step 2 of 2 PA Code / Prescription Code Enter Code(Secondary Care Only) Encount…" at bounding box center [411, 19] width 553 height 949
click at [350, 331] on div "Select Item" at bounding box center [348, 322] width 120 height 18
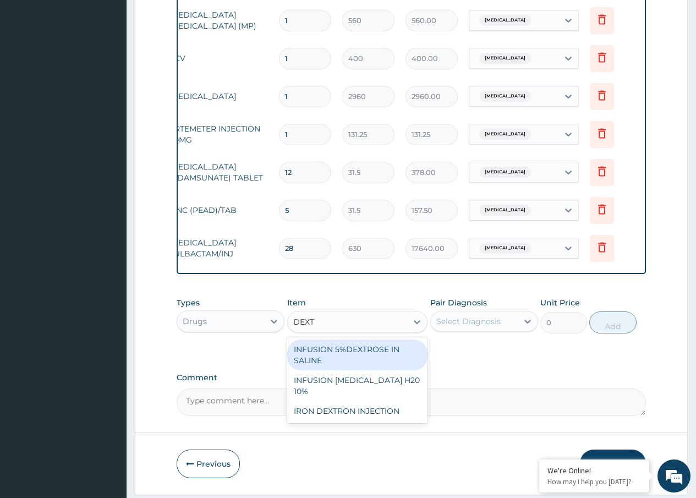
type input "DEXTR"
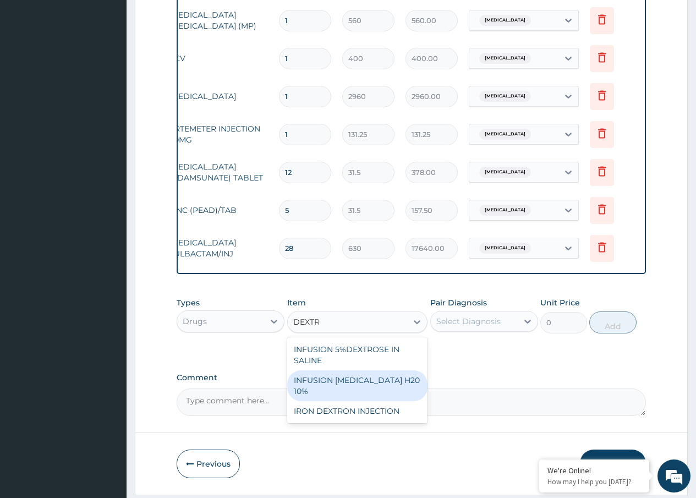
click at [369, 389] on div "INFUSION DEXTROSE H20 10%" at bounding box center [357, 385] width 141 height 31
type input "162.75"
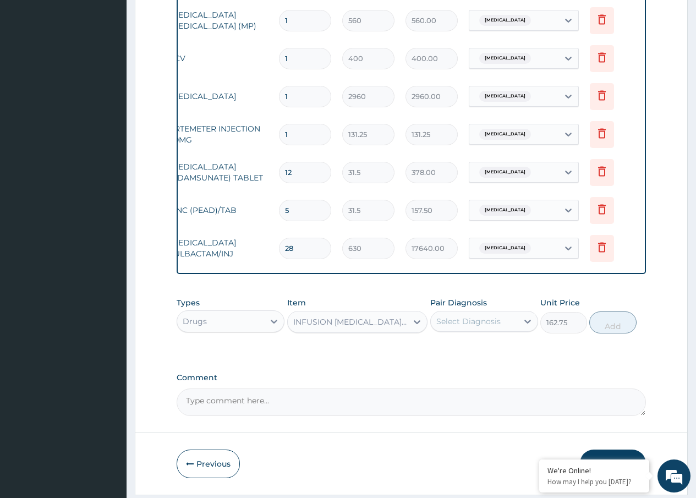
click at [372, 324] on div "INFUSION DEXTROSE H20 10%" at bounding box center [351, 321] width 116 height 11
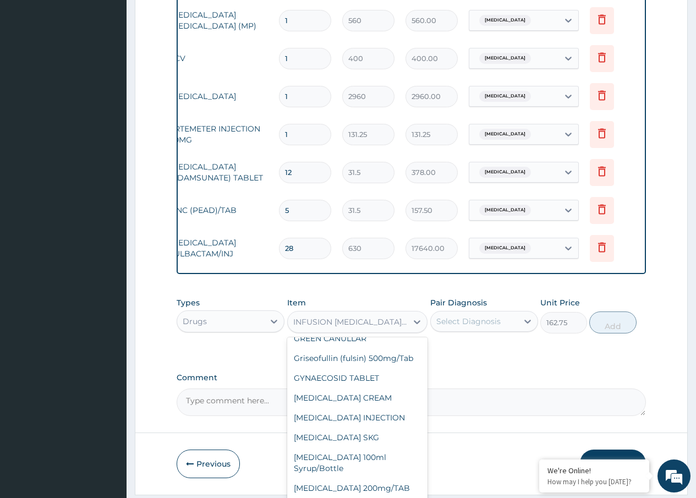
scroll to position [15586, 0]
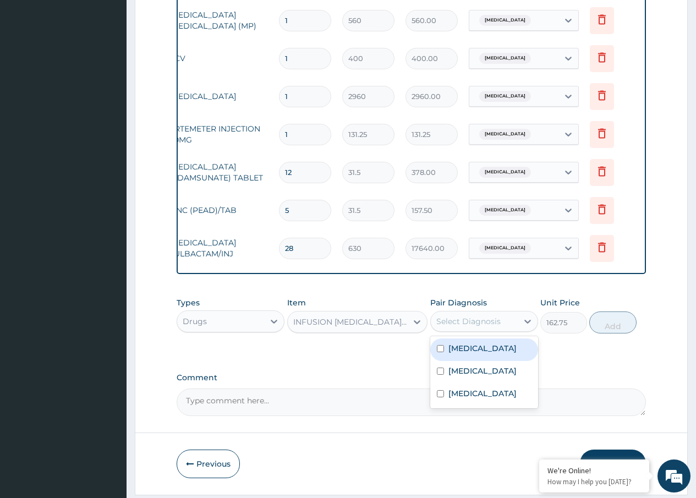
click at [497, 327] on div "Select Diagnosis" at bounding box center [468, 321] width 64 height 11
click at [471, 376] on label "Typhoid fever" at bounding box center [482, 370] width 68 height 11
checkbox input "true"
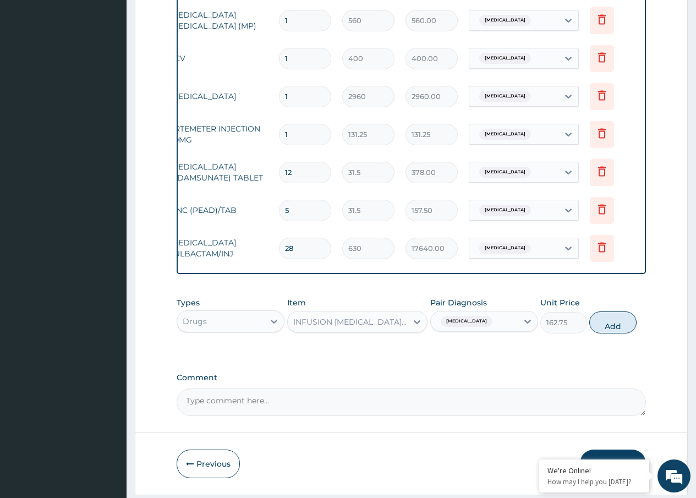
drag, startPoint x: 607, startPoint y: 333, endPoint x: 445, endPoint y: 345, distance: 162.2
click at [606, 333] on button "Add" at bounding box center [612, 322] width 47 height 22
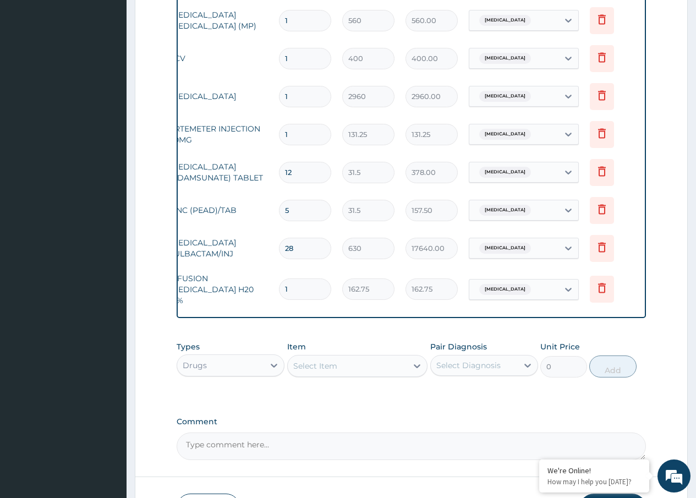
click at [331, 367] on div "Select Item" at bounding box center [315, 365] width 44 height 11
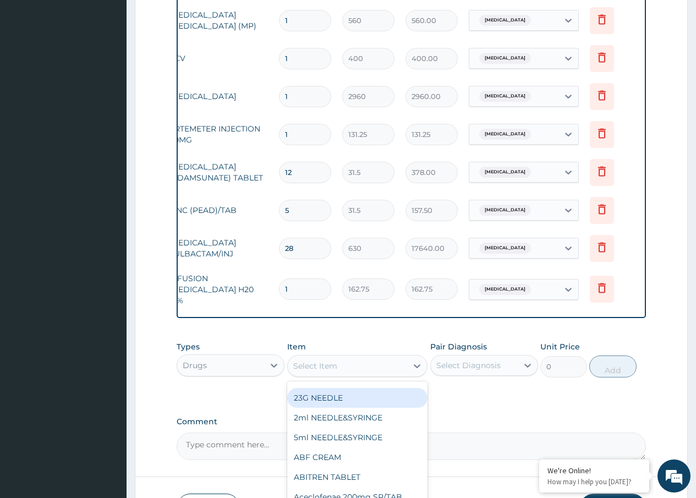
scroll to position [0, 0]
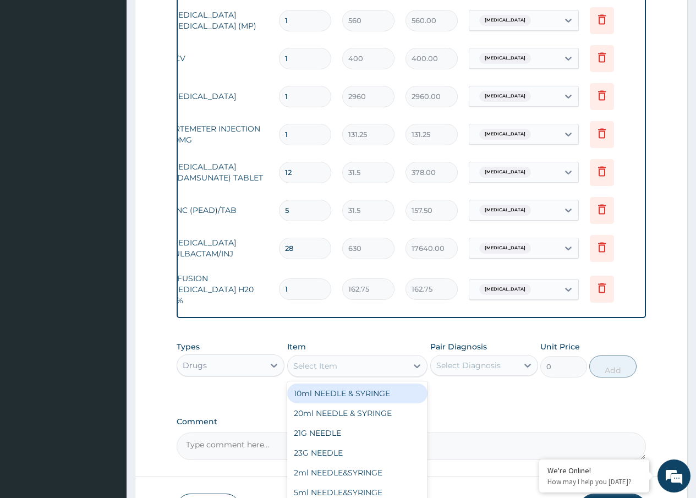
click at [331, 392] on div "10ml NEEDLE & SYRINGE" at bounding box center [357, 393] width 141 height 20
type input "26.25"
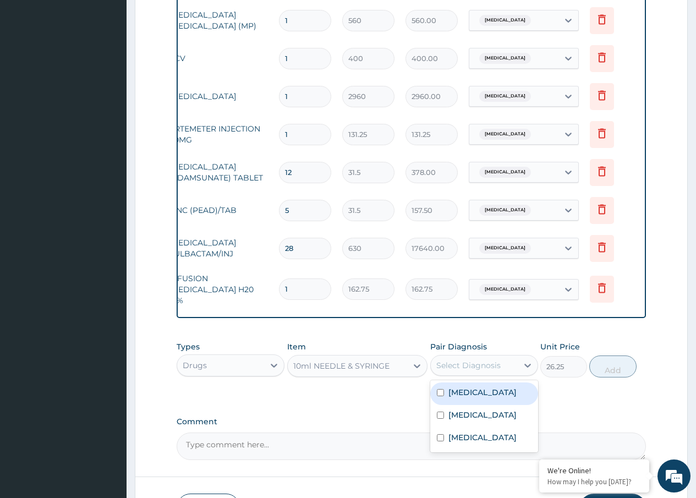
click at [492, 369] on div "Select Diagnosis" at bounding box center [468, 365] width 64 height 11
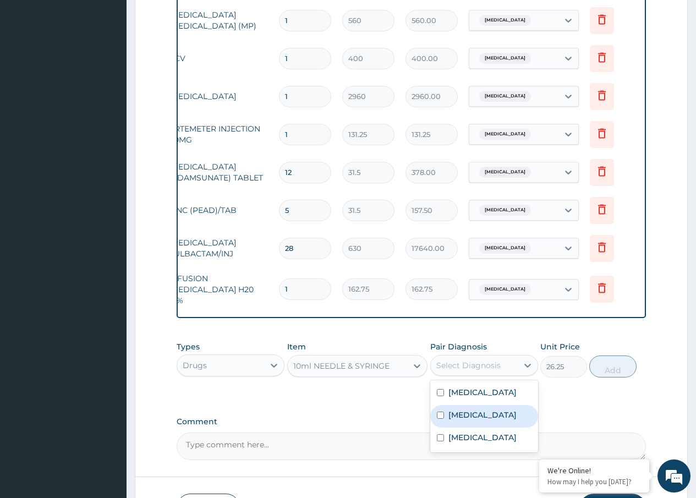
click at [478, 418] on label "Typhoid fever" at bounding box center [482, 414] width 68 height 11
checkbox input "true"
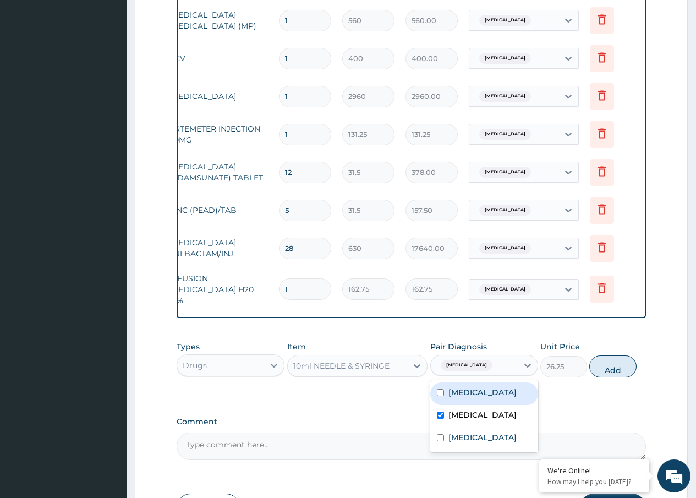
click at [596, 371] on button "Add" at bounding box center [612, 366] width 47 height 22
type input "0"
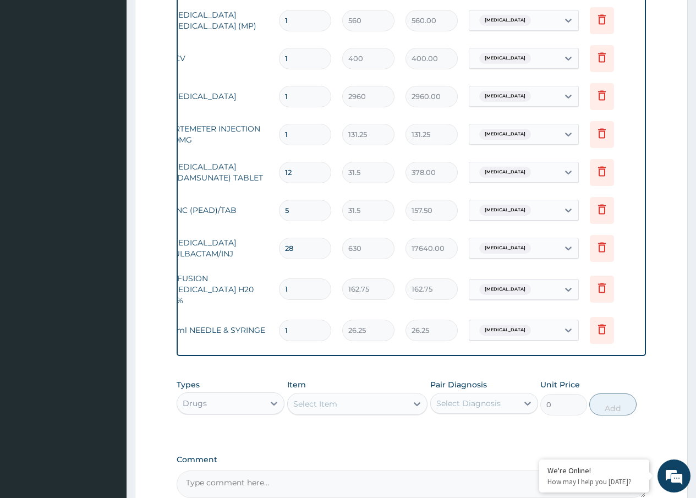
drag, startPoint x: 296, startPoint y: 327, endPoint x: 280, endPoint y: 327, distance: 16.0
click at [280, 327] on input "1" at bounding box center [305, 330] width 52 height 21
type input "5"
type input "131.25"
type input "5"
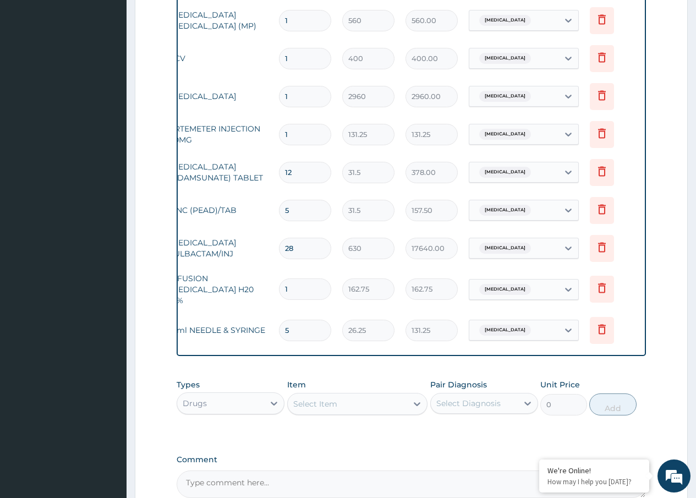
click at [292, 419] on div "Types Drugs Item Select Item Pair Diagnosis Select Diagnosis Unit Price 0 Add" at bounding box center [411, 396] width 469 height 47
click at [326, 402] on div "Select Item" at bounding box center [315, 403] width 44 height 11
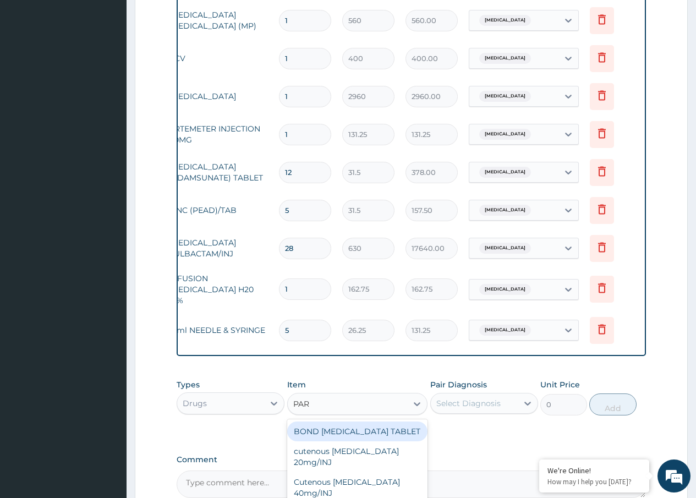
type input "PARA"
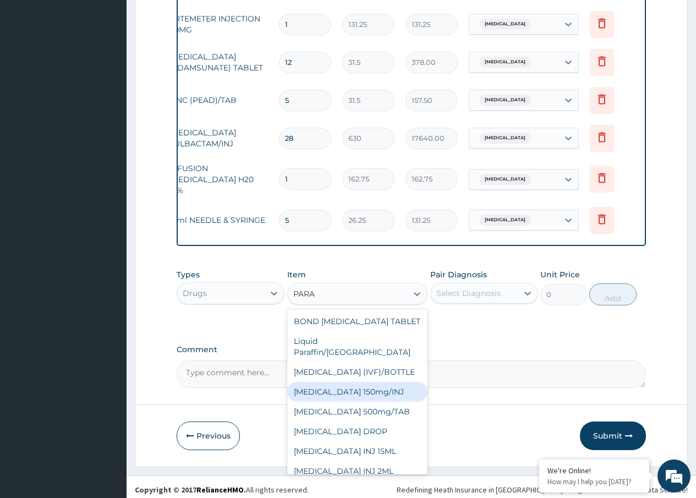
click at [350, 388] on div "Paracetamol 150mg/INJ" at bounding box center [357, 392] width 141 height 20
type input "31.5"
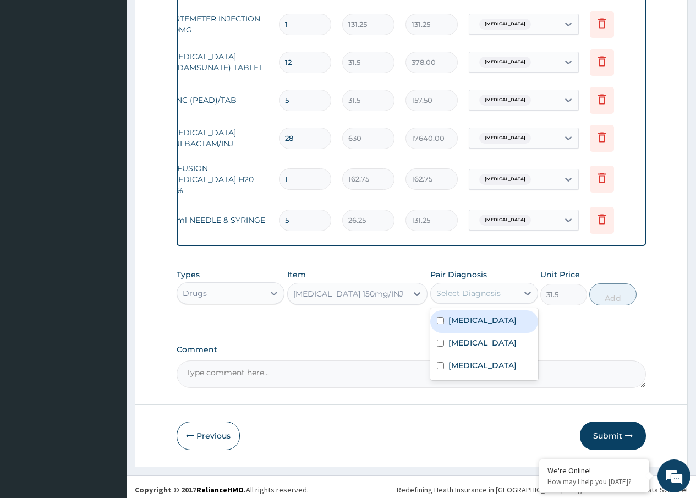
click at [502, 293] on div "Select Diagnosis" at bounding box center [474, 293] width 87 height 18
click at [465, 322] on label "Malaria" at bounding box center [482, 320] width 68 height 11
checkbox input "true"
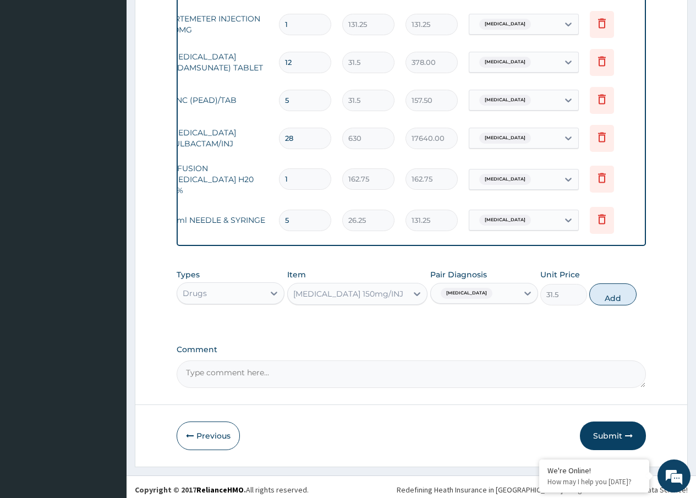
drag, startPoint x: 614, startPoint y: 300, endPoint x: 537, endPoint y: 304, distance: 76.6
click at [613, 300] on button "Add" at bounding box center [612, 294] width 47 height 22
type input "0"
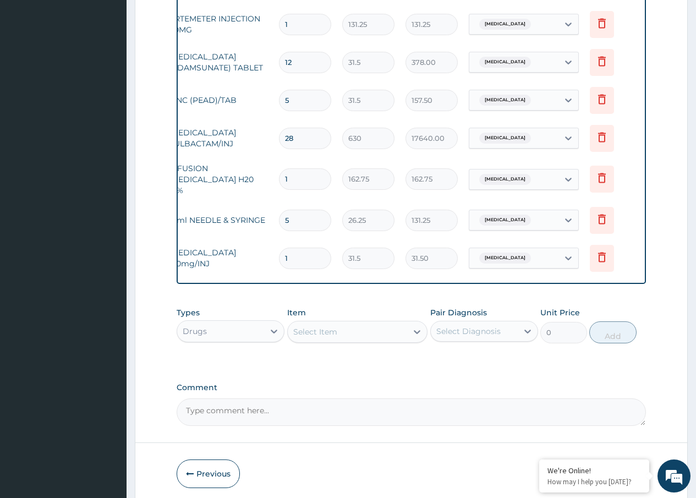
type input "12"
type input "378.00"
type input "12"
click at [339, 332] on div "Select Item" at bounding box center [348, 332] width 120 height 18
type input "NURSING"
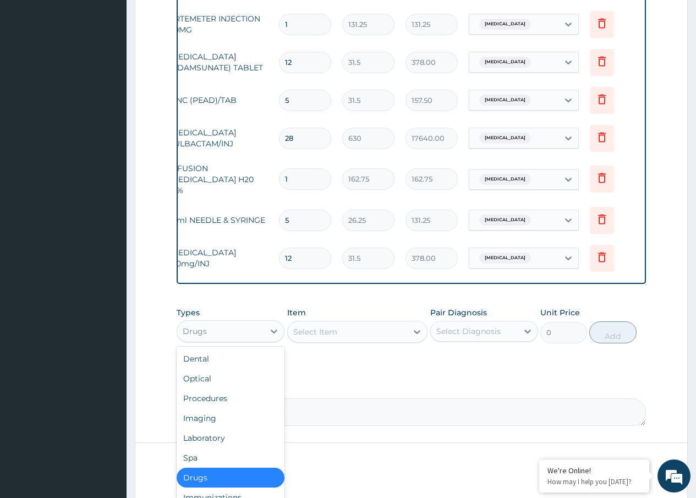
click at [225, 329] on div "Drugs" at bounding box center [220, 331] width 87 height 18
click at [234, 402] on div "Procedures" at bounding box center [231, 398] width 108 height 20
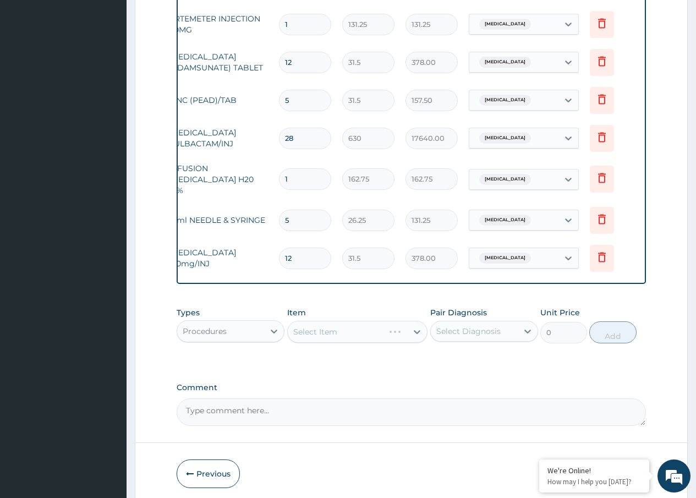
click at [312, 332] on div "Select Item" at bounding box center [357, 332] width 141 height 22
click at [311, 338] on div "Select Item" at bounding box center [357, 332] width 141 height 22
click at [390, 399] on div "Comment" at bounding box center [411, 404] width 469 height 43
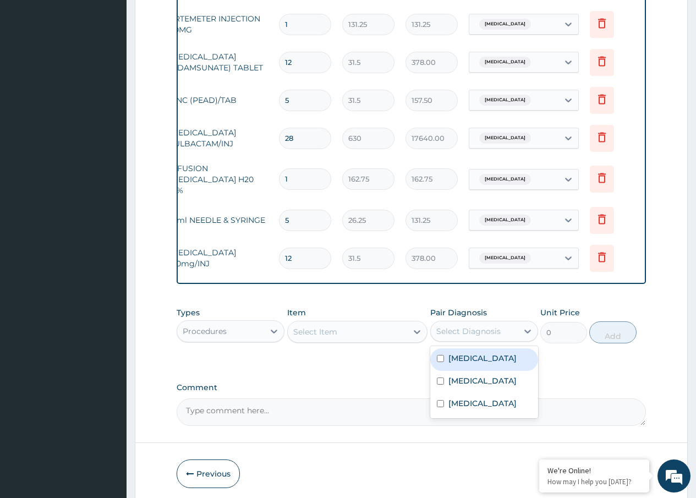
click at [477, 333] on div "Select Diagnosis" at bounding box center [468, 331] width 64 height 11
click at [467, 384] on label "Typhoid fever" at bounding box center [482, 380] width 68 height 11
checkbox input "true"
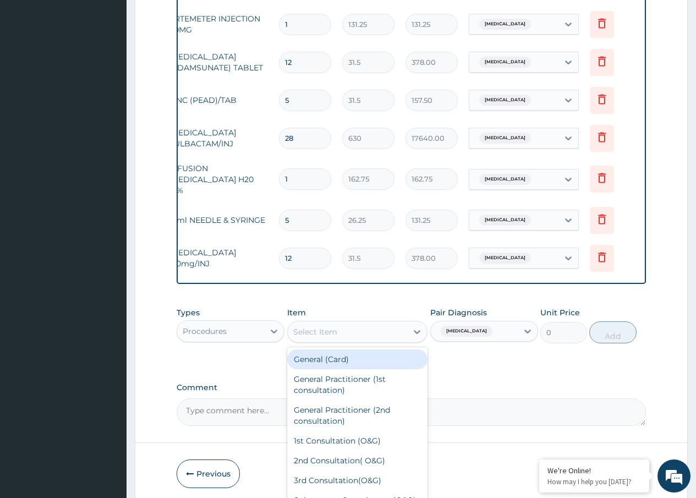
click at [326, 334] on div "Select Item" at bounding box center [315, 331] width 44 height 11
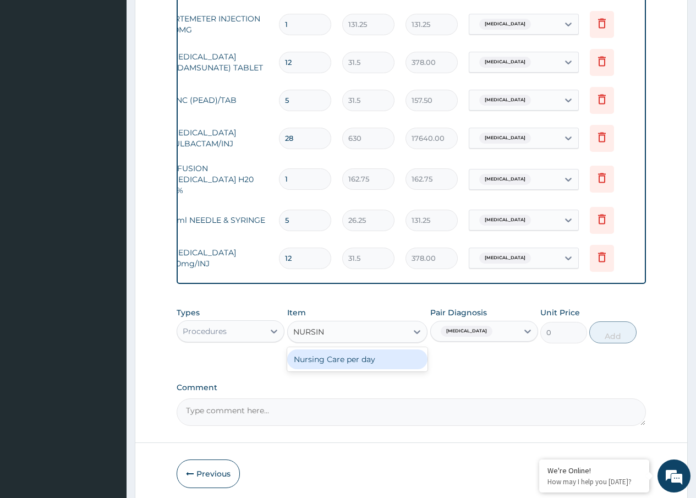
type input "NURSING"
click at [360, 362] on div "Nursing Care per day" at bounding box center [357, 359] width 141 height 20
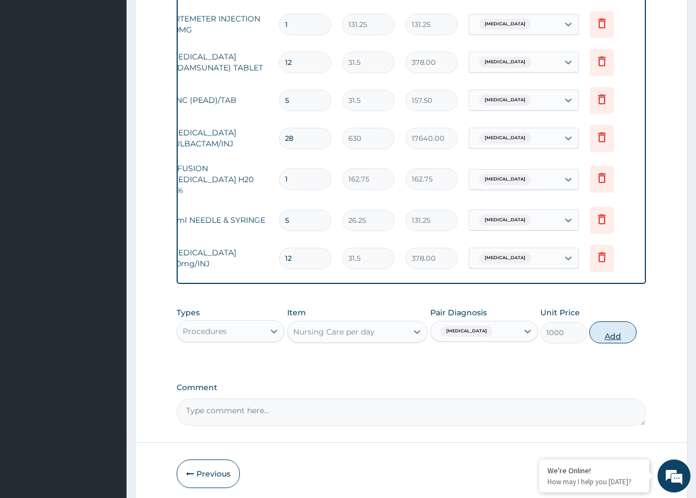
click at [605, 333] on button "Add" at bounding box center [612, 332] width 47 height 22
type input "0"
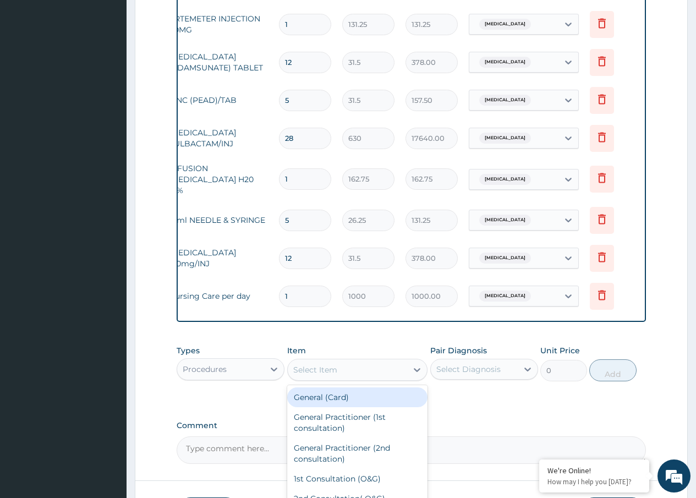
click at [333, 371] on div "Select Item" at bounding box center [315, 369] width 44 height 11
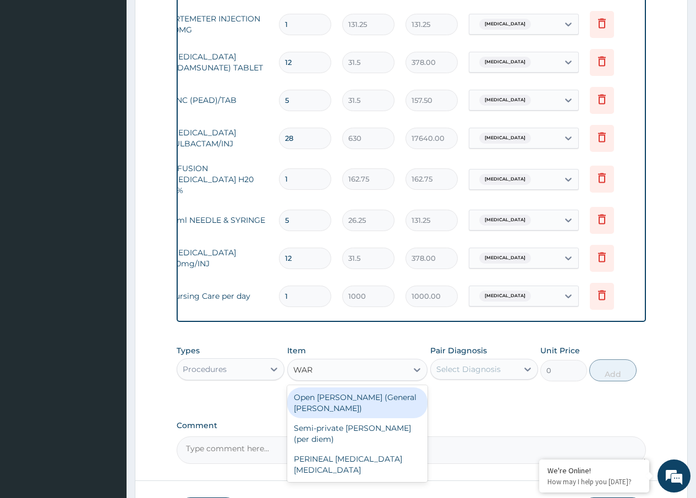
type input "WARD"
click at [377, 405] on div "Open ward (General Ward)" at bounding box center [357, 402] width 141 height 31
type input "2000"
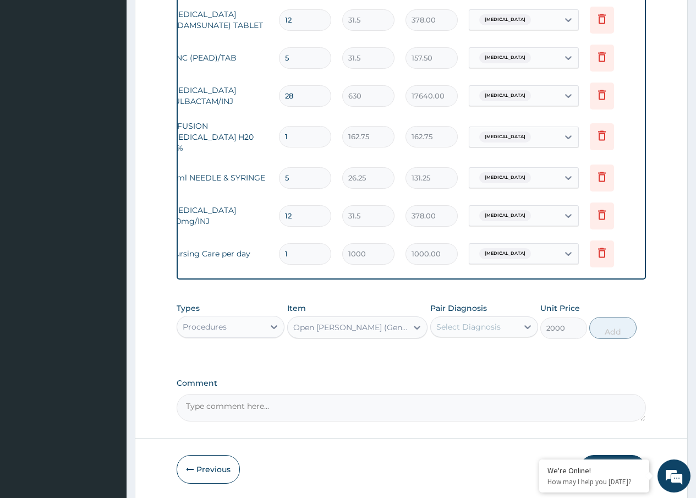
scroll to position [707, 0]
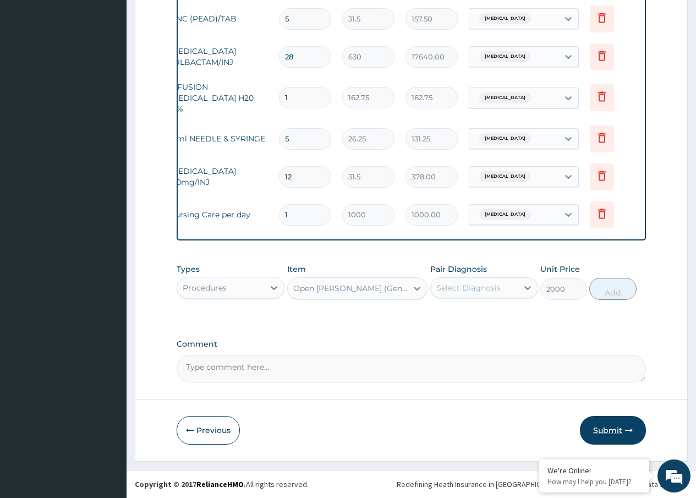
click at [597, 425] on button "Submit" at bounding box center [613, 430] width 66 height 29
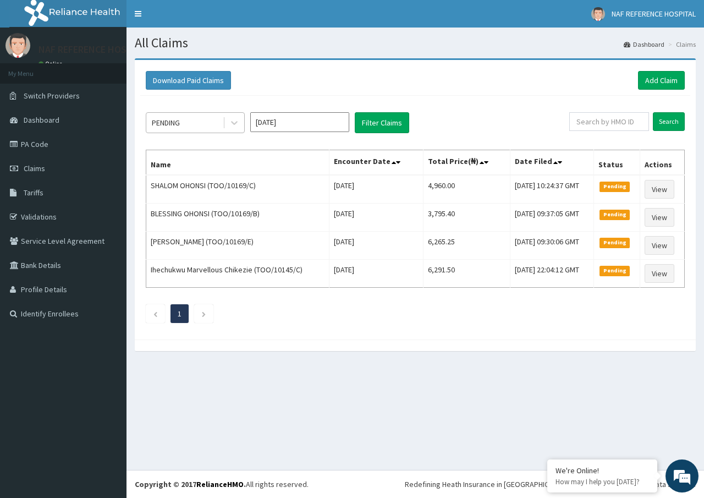
click at [204, 117] on div "PENDING" at bounding box center [184, 123] width 76 height 18
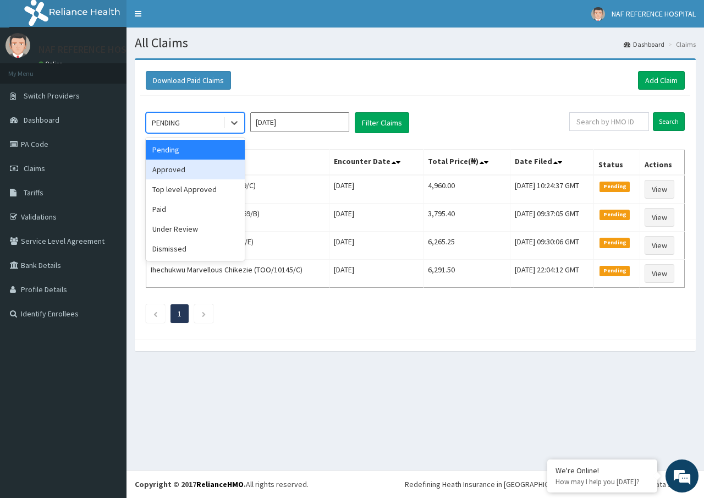
click at [205, 168] on div "Approved" at bounding box center [195, 170] width 99 height 20
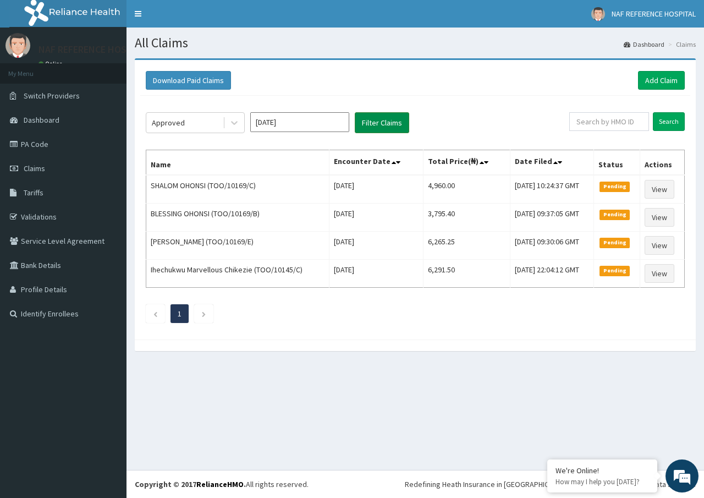
click at [387, 123] on button "Filter Claims" at bounding box center [382, 122] width 54 height 21
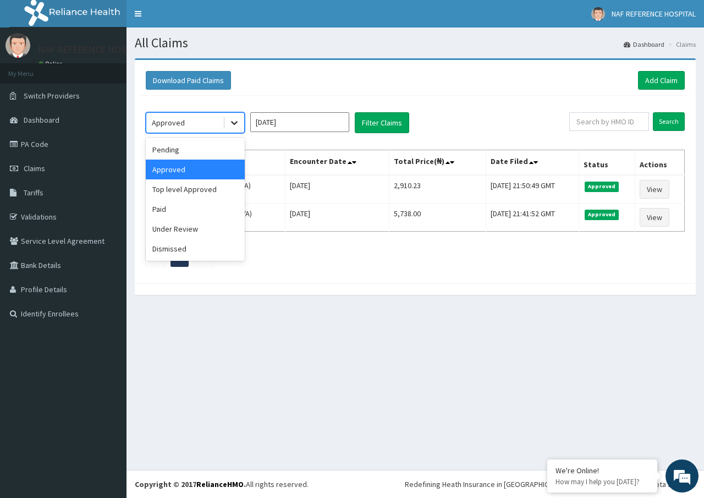
click at [228, 124] on div at bounding box center [234, 123] width 20 height 20
click at [218, 150] on div "Pending" at bounding box center [195, 150] width 99 height 20
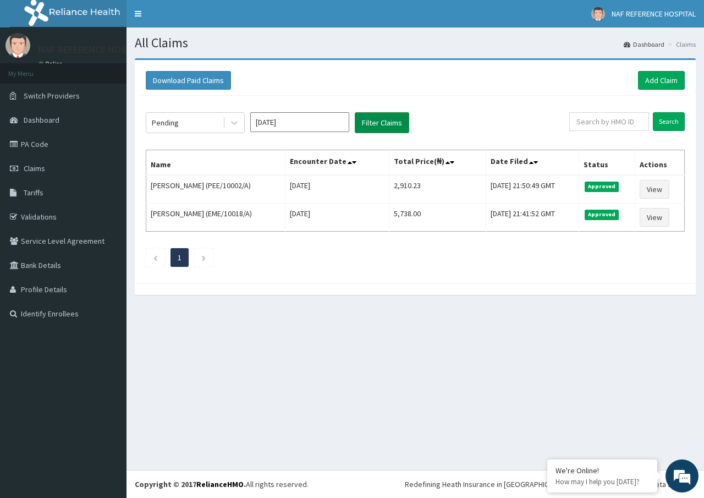
click at [376, 117] on button "Filter Claims" at bounding box center [382, 122] width 54 height 21
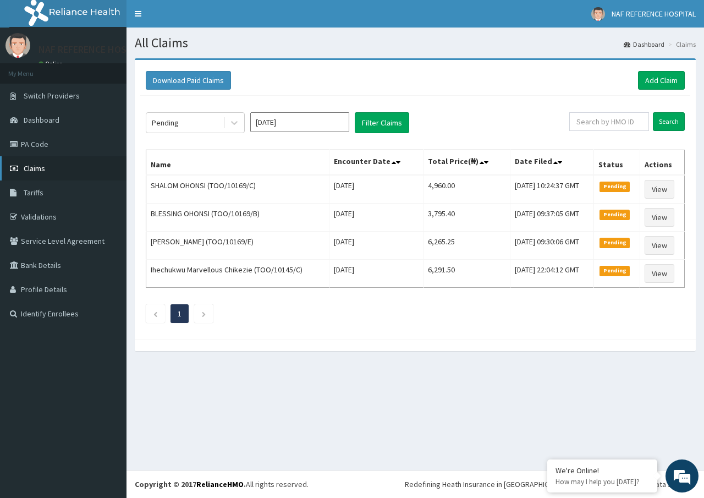
click at [46, 166] on link "Claims" at bounding box center [63, 168] width 127 height 24
click at [55, 114] on link "Dashboard" at bounding box center [63, 120] width 127 height 24
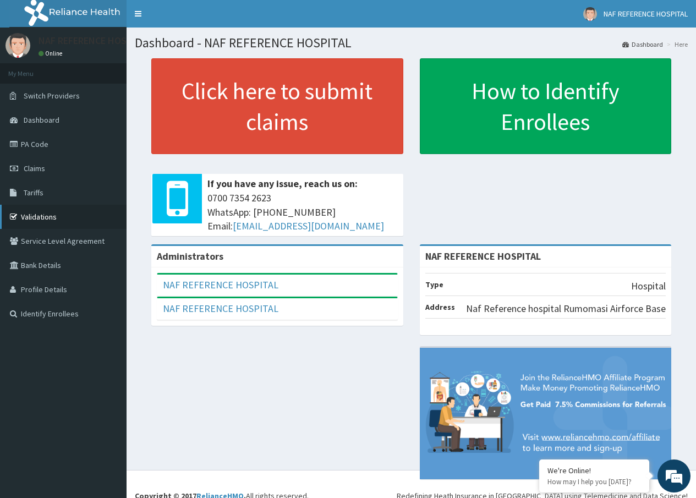
click at [44, 216] on link "Validations" at bounding box center [63, 217] width 127 height 24
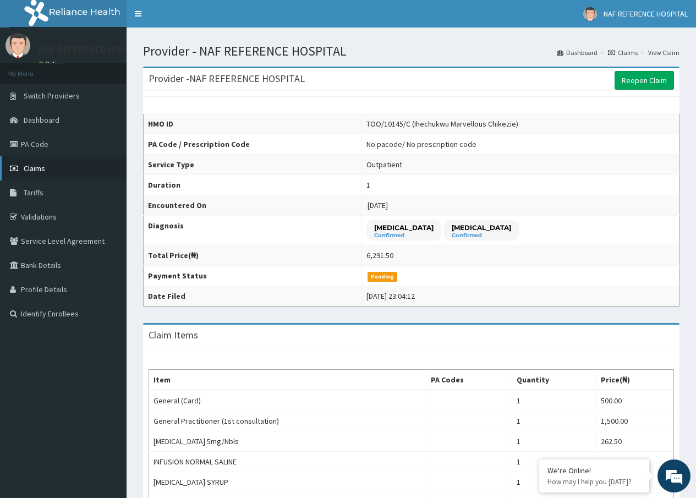
click at [47, 168] on link "Claims" at bounding box center [63, 168] width 127 height 24
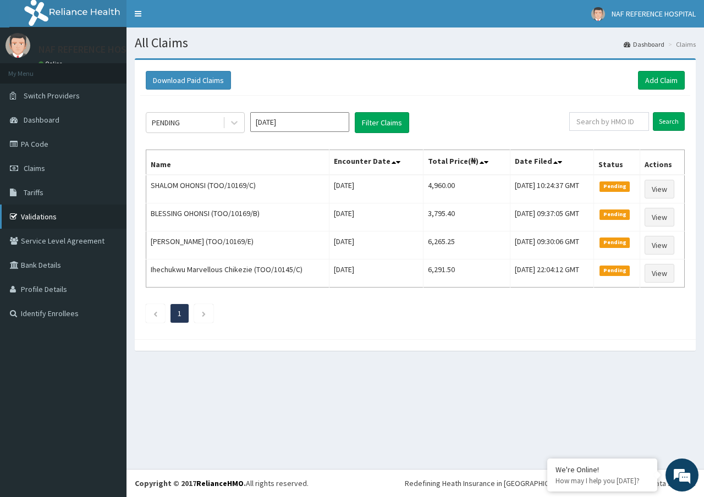
click at [36, 217] on link "Validations" at bounding box center [63, 217] width 127 height 24
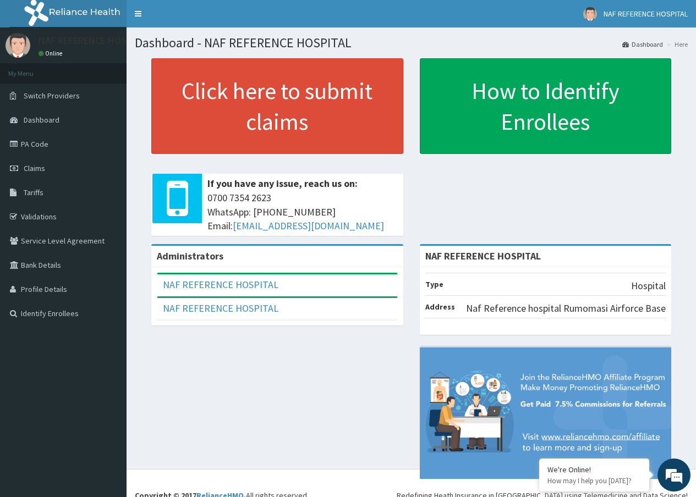
click at [240, 97] on link "Click here to submit claims" at bounding box center [277, 106] width 252 height 96
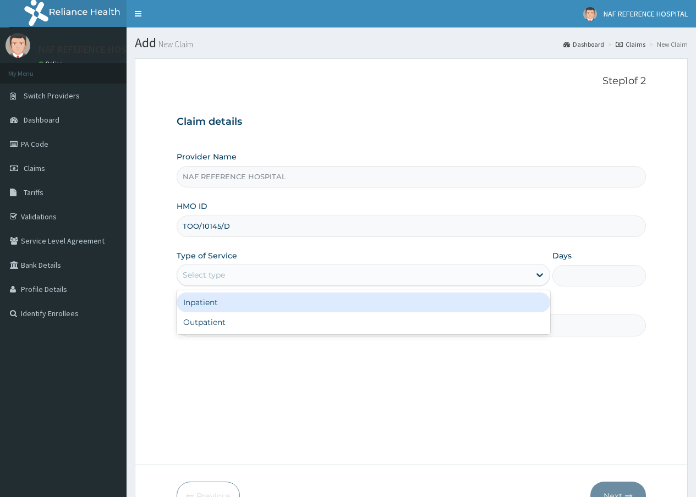
click at [220, 325] on div "Outpatient" at bounding box center [363, 322] width 373 height 20
type input "1"
click at [226, 331] on input "Practitioner" at bounding box center [411, 325] width 469 height 21
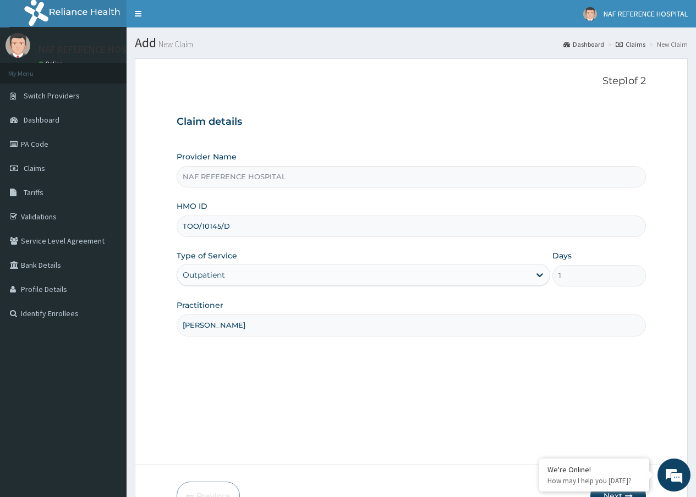
scroll to position [67, 0]
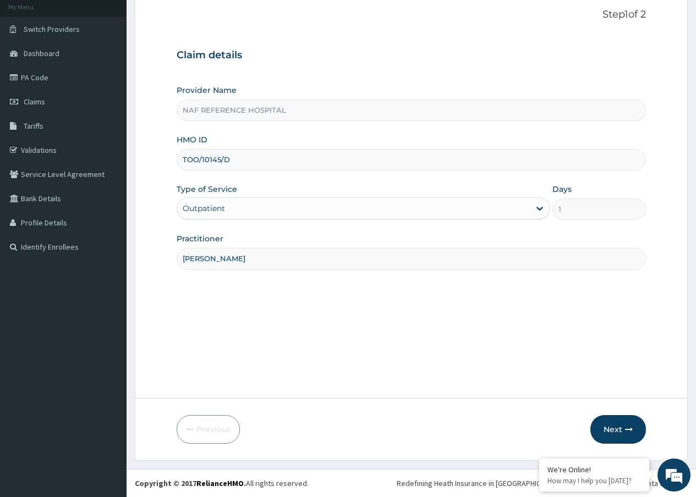
type input "[PERSON_NAME]"
click at [214, 211] on div "Outpatient" at bounding box center [204, 208] width 42 height 11
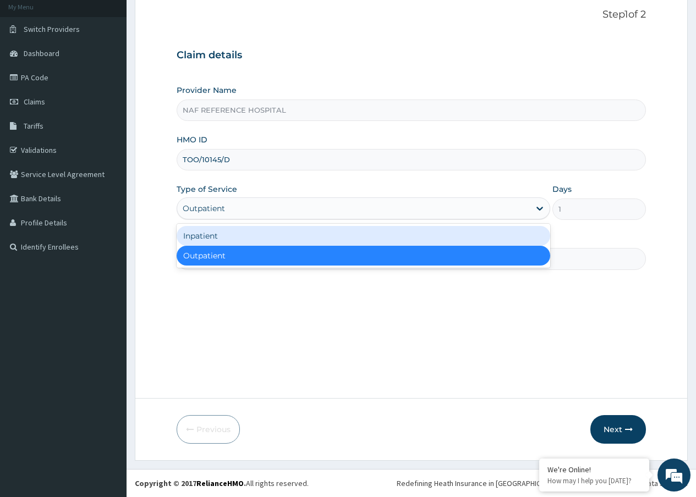
click at [201, 370] on div "Step 1 of 2 Claim details Provider Name NAF REFERENCE HOSPITAL HMO ID TOO/10145…" at bounding box center [411, 195] width 469 height 373
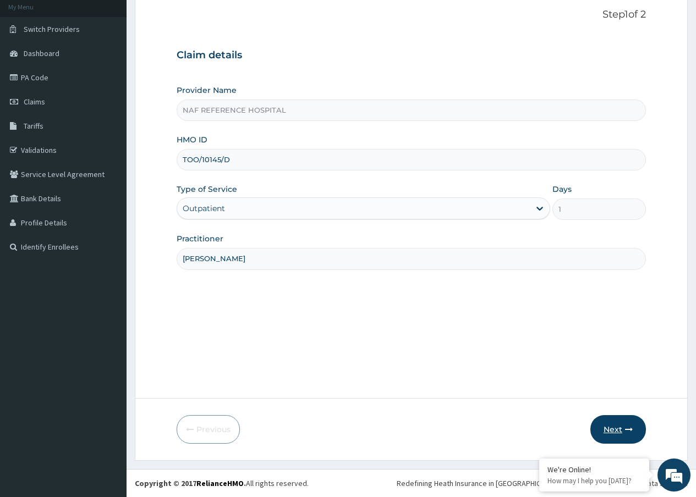
scroll to position [0, 0]
click at [609, 427] on button "Next" at bounding box center [618, 429] width 56 height 29
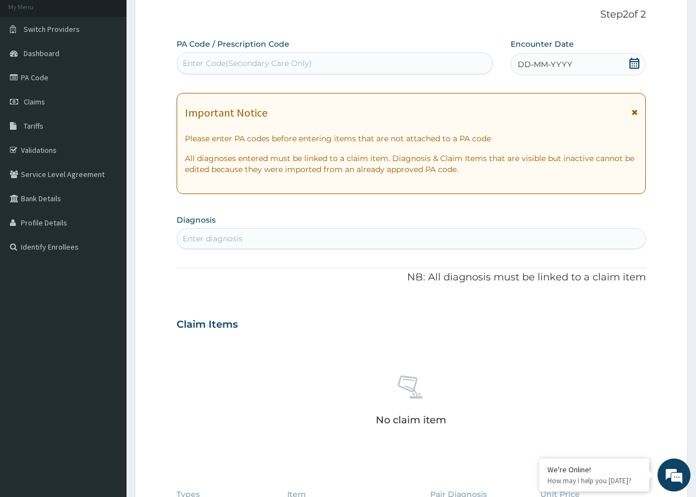
click at [633, 62] on icon at bounding box center [634, 63] width 10 height 11
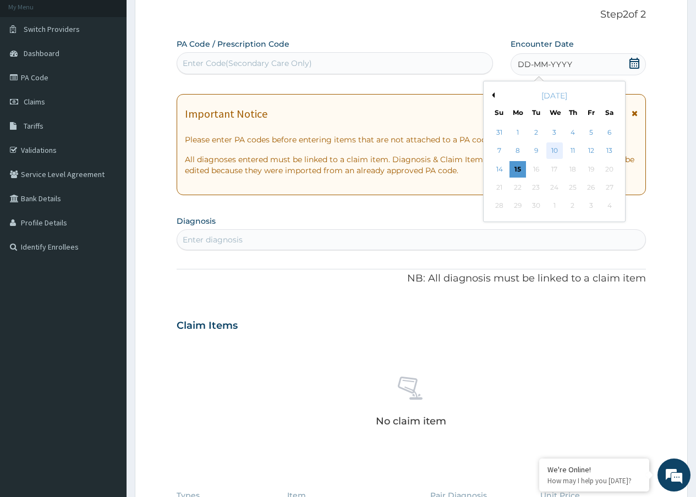
click at [556, 150] on div "10" at bounding box center [554, 151] width 17 height 17
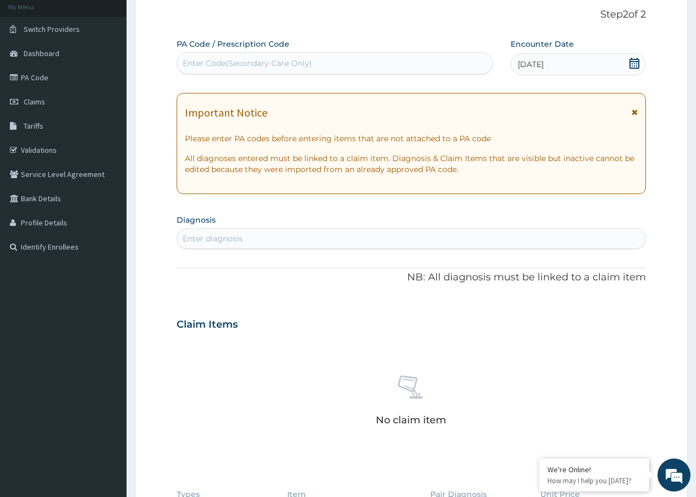
click at [260, 243] on div "Enter diagnosis" at bounding box center [411, 239] width 468 height 18
type input "[MEDICAL_DATA]"
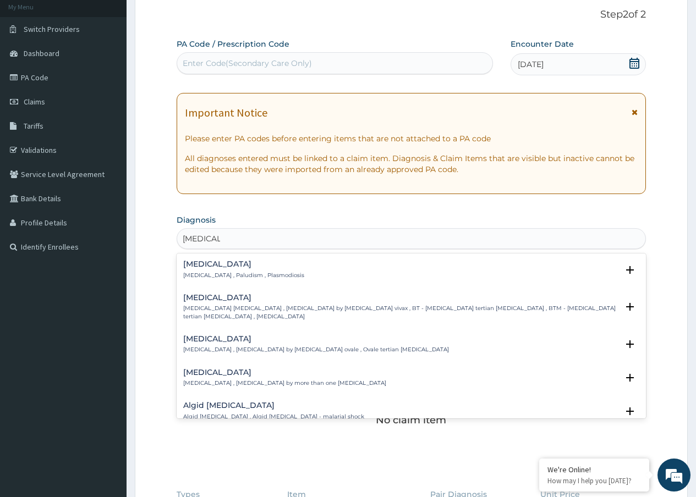
click at [201, 267] on h4 "[MEDICAL_DATA]" at bounding box center [243, 264] width 121 height 8
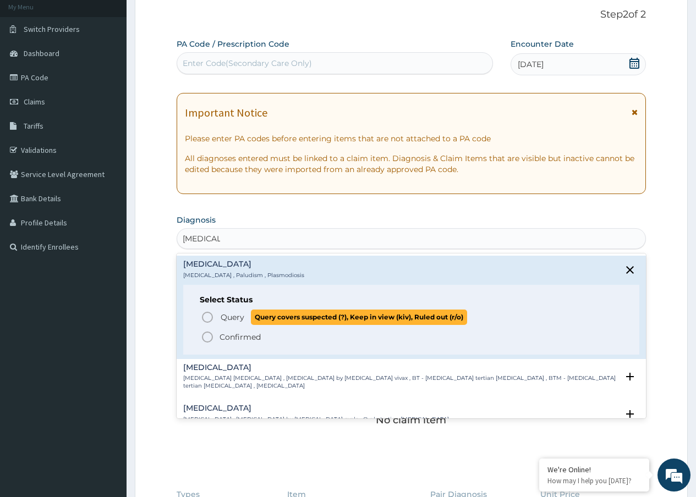
click at [223, 319] on span "Query" at bounding box center [233, 317] width 24 height 11
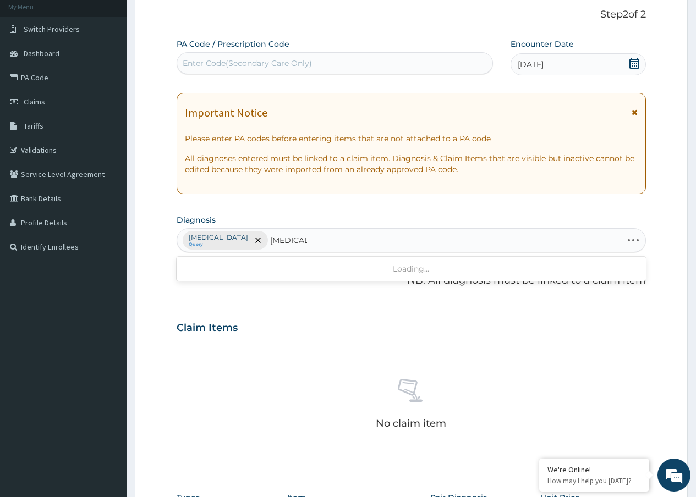
type input "[MEDICAL_DATA]"
